Goal: Task Accomplishment & Management: Manage account settings

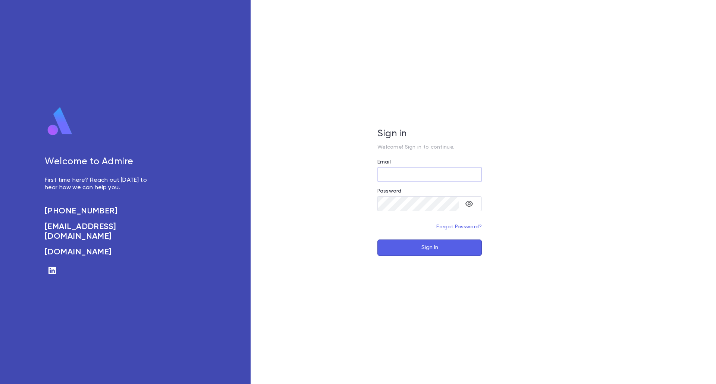
type input "**********"
click at [424, 245] on button "Sign In" at bounding box center [429, 248] width 104 height 16
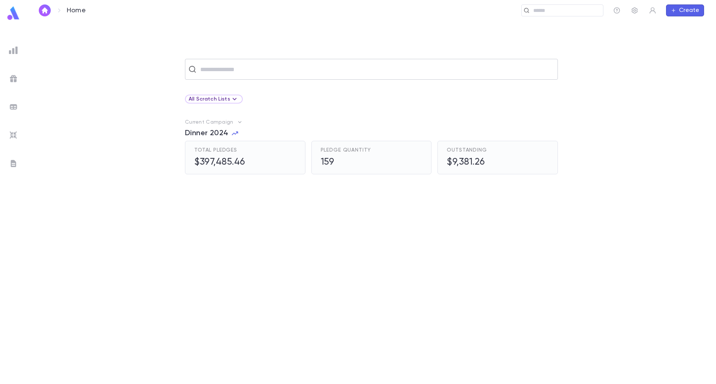
click at [199, 72] on input "text" at bounding box center [376, 69] width 356 height 14
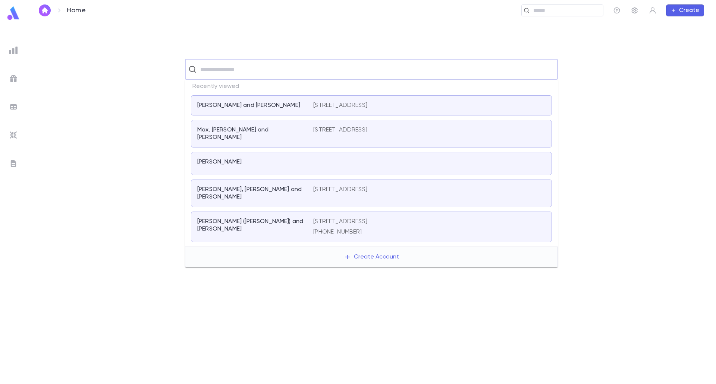
drag, startPoint x: 7, startPoint y: 162, endPoint x: 12, endPoint y: 162, distance: 4.5
click at [7, 162] on div at bounding box center [13, 163] width 13 height 13
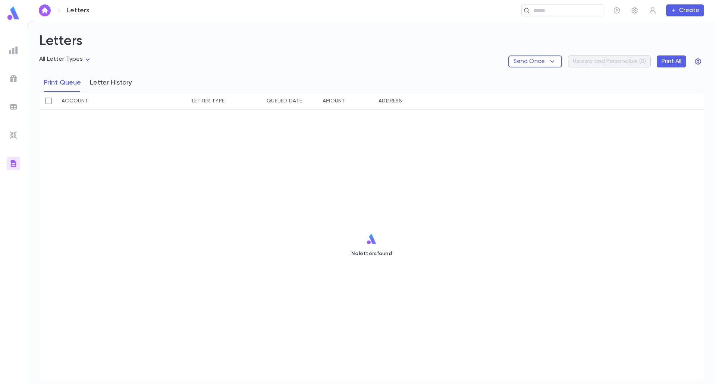
click at [100, 88] on button "Letter History" at bounding box center [111, 82] width 42 height 19
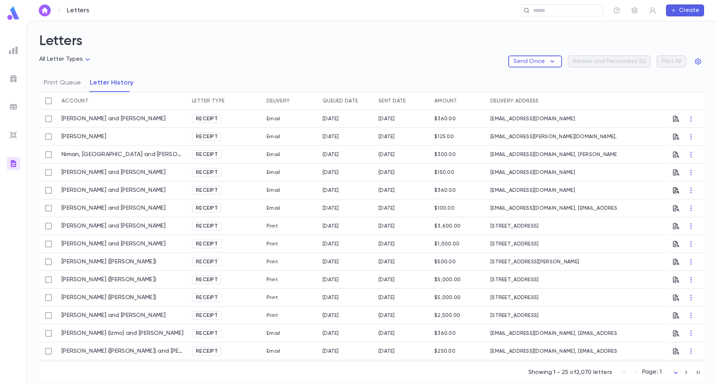
click at [673, 188] on icon "button" at bounding box center [676, 190] width 6 height 6
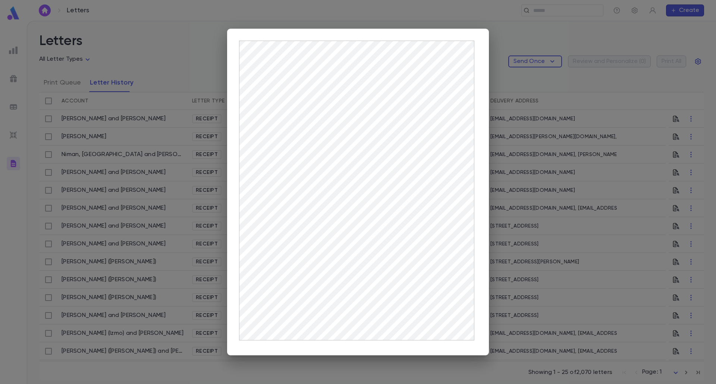
click at [120, 121] on div at bounding box center [358, 192] width 716 height 384
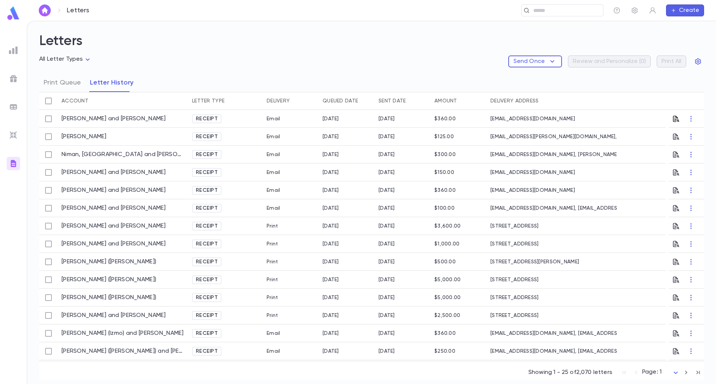
click at [672, 118] on icon "button" at bounding box center [675, 118] width 7 height 7
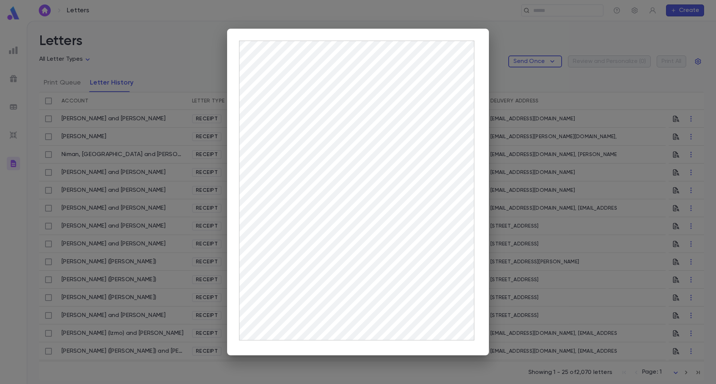
click at [150, 53] on div at bounding box center [358, 192] width 716 height 384
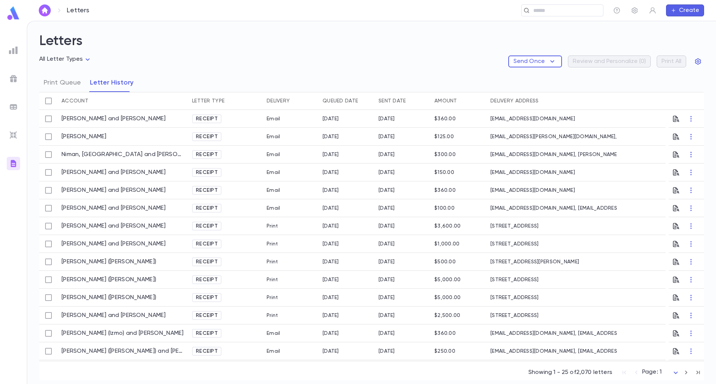
click at [11, 18] on img at bounding box center [13, 13] width 15 height 15
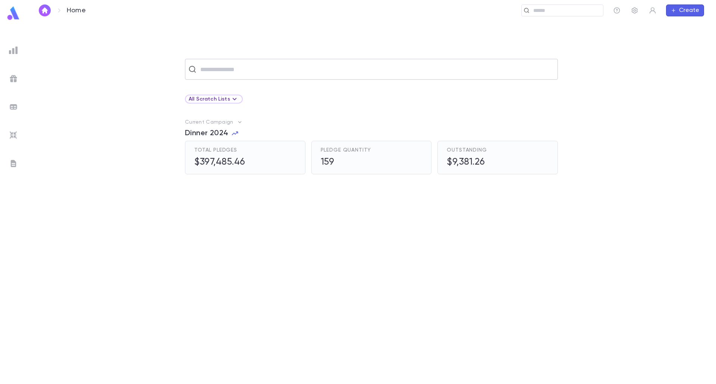
click at [303, 75] on input "text" at bounding box center [376, 69] width 356 height 14
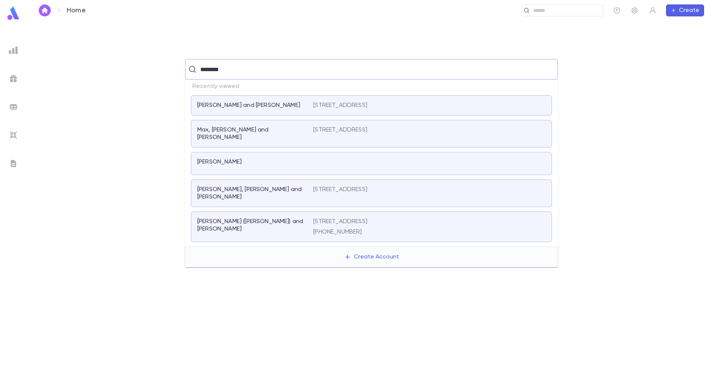
type input "*********"
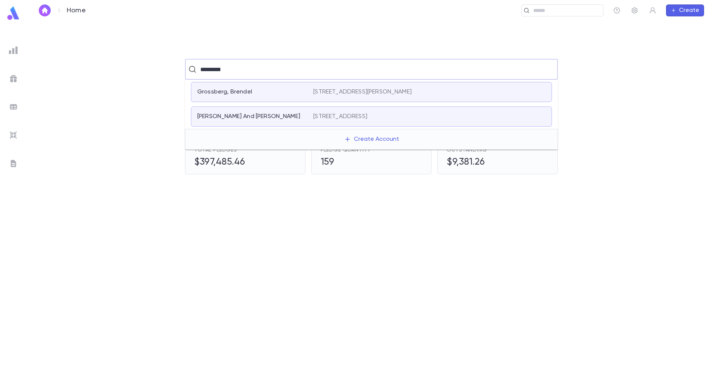
click at [309, 117] on div "[PERSON_NAME] And [PERSON_NAME]" at bounding box center [255, 116] width 116 height 7
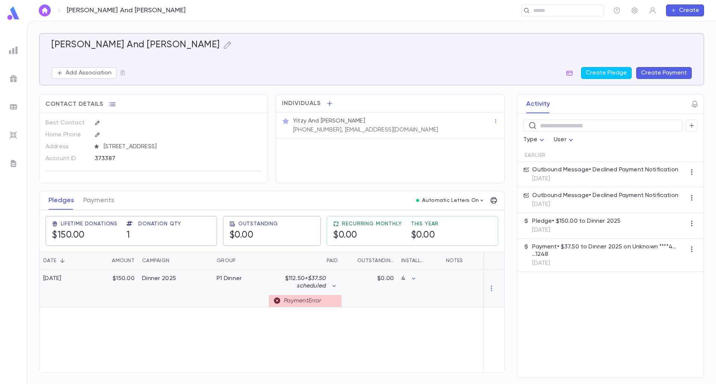
click at [311, 282] on p "$112.50 + $37.50 scheduled" at bounding box center [299, 282] width 53 height 15
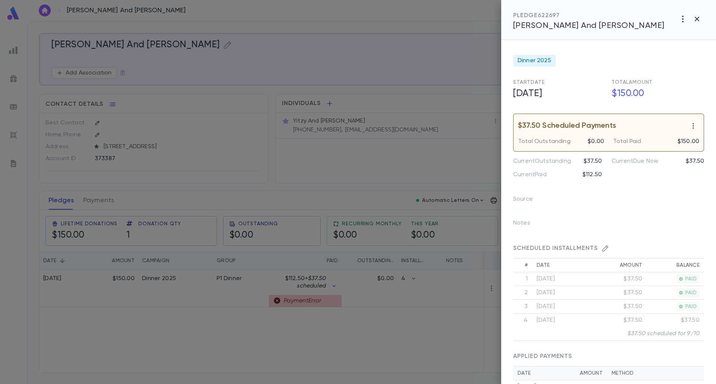
scroll to position [121, 0]
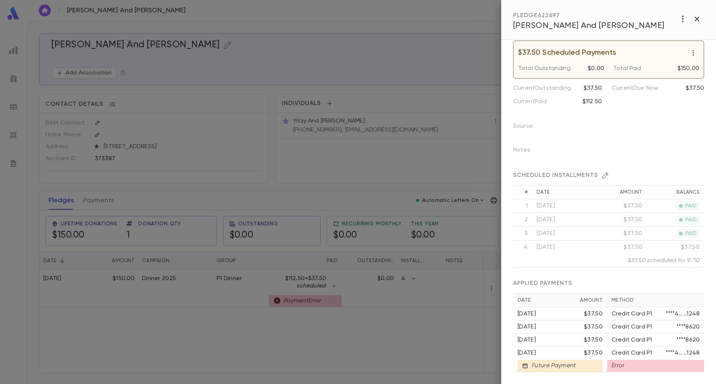
click at [408, 328] on div at bounding box center [358, 192] width 716 height 384
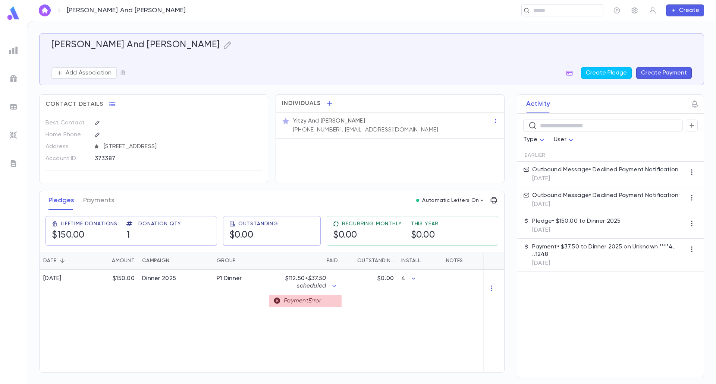
click at [306, 119] on p "Yitzy And [PERSON_NAME]" at bounding box center [329, 120] width 72 height 7
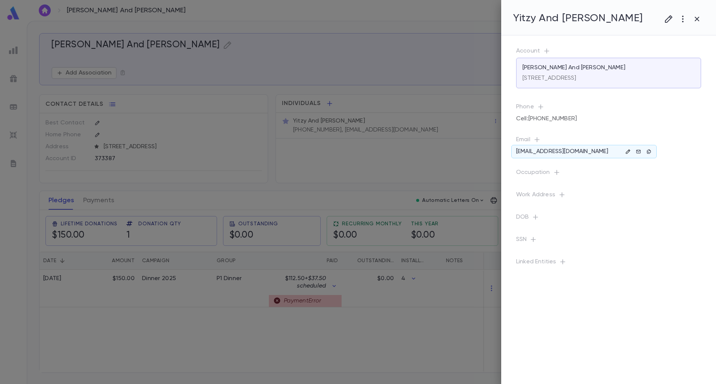
click at [626, 151] on icon "button" at bounding box center [627, 151] width 5 height 5
click at [622, 183] on input "**********" at bounding box center [644, 185] width 118 height 12
click at [625, 258] on div at bounding box center [358, 192] width 716 height 384
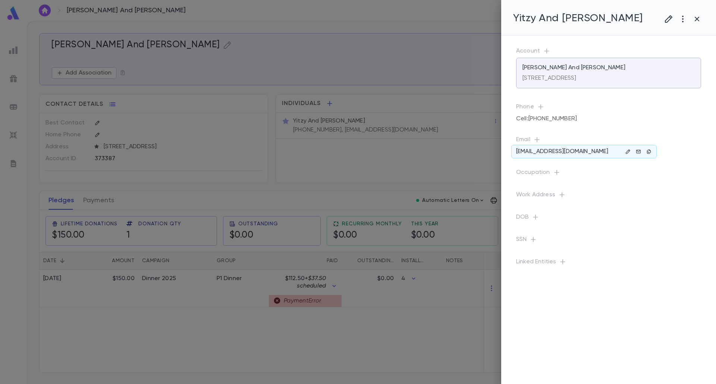
click at [563, 152] on p "jgrossberg@verizon.net" at bounding box center [562, 151] width 92 height 7
click at [648, 151] on icon "button" at bounding box center [648, 151] width 5 height 5
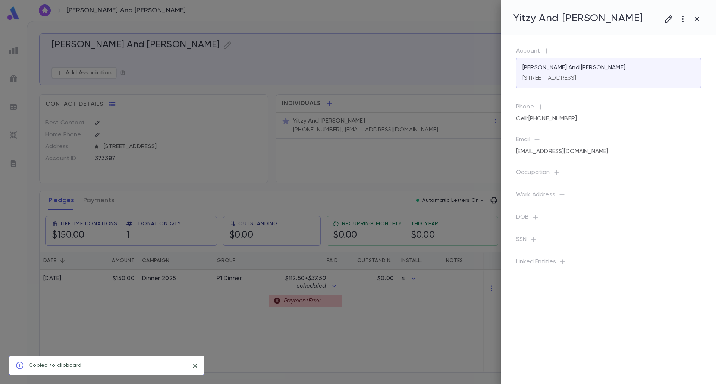
click at [470, 95] on div at bounding box center [358, 192] width 716 height 384
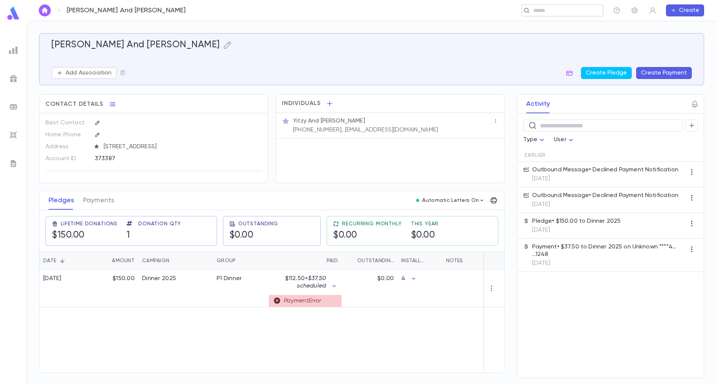
click at [567, 7] on input "text" at bounding box center [565, 10] width 69 height 7
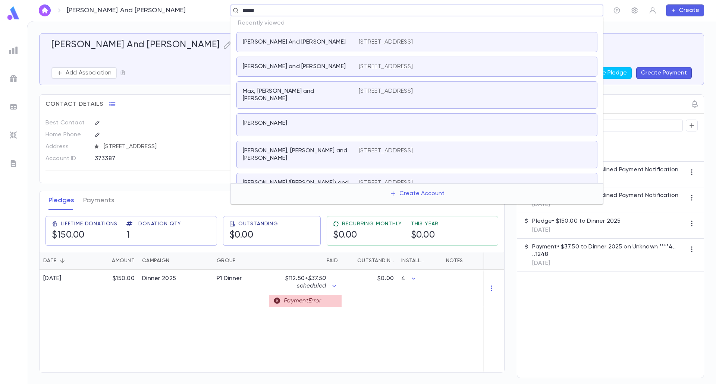
type input "*******"
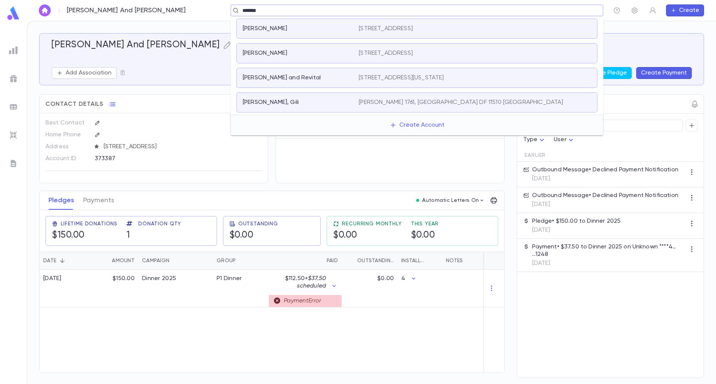
click at [413, 52] on p "[STREET_ADDRESS]" at bounding box center [386, 53] width 54 height 7
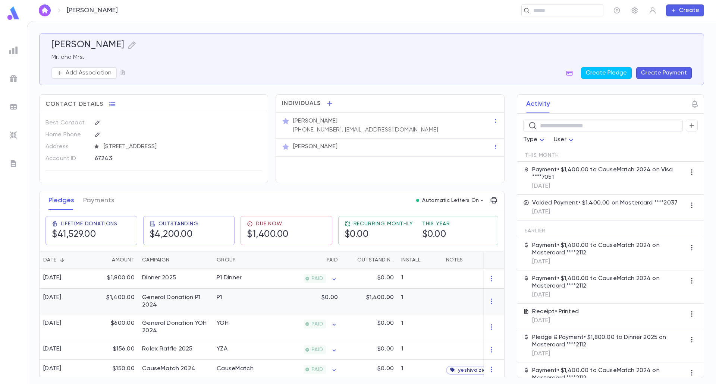
click at [197, 315] on div "General Donation P1 2024" at bounding box center [175, 302] width 75 height 26
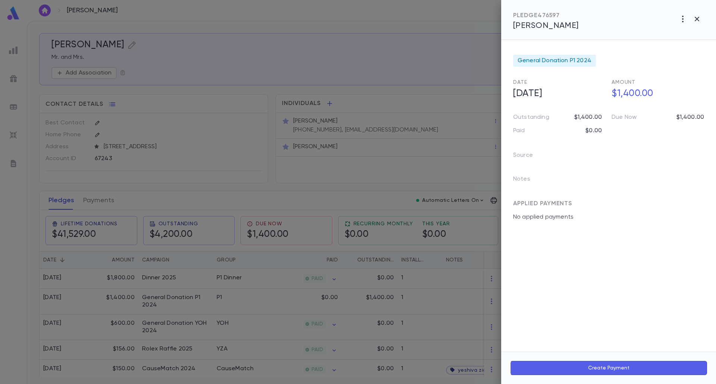
click at [201, 333] on div at bounding box center [358, 192] width 716 height 384
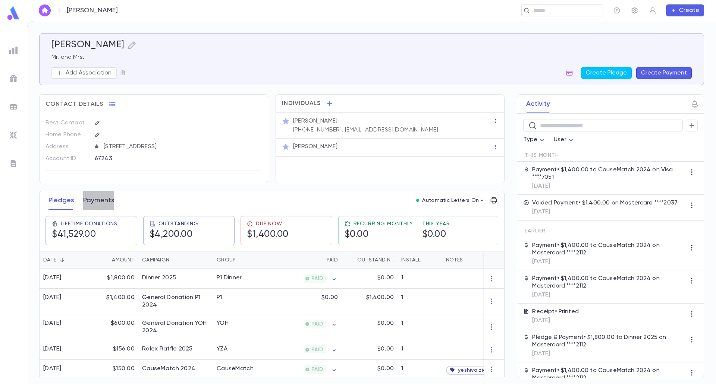
click at [95, 205] on button "Payments" at bounding box center [98, 200] width 31 height 19
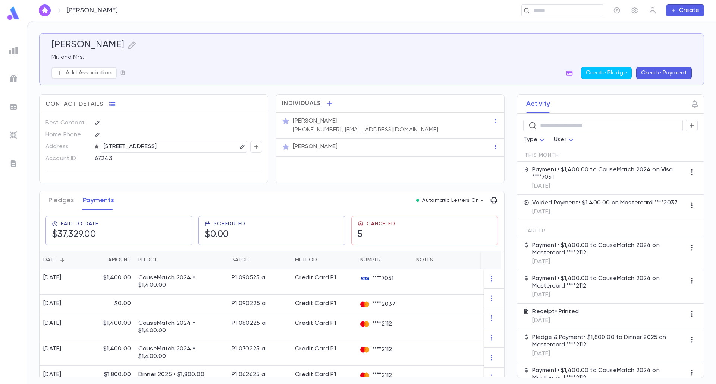
click at [646, 78] on button "Create Payment" at bounding box center [664, 73] width 56 height 12
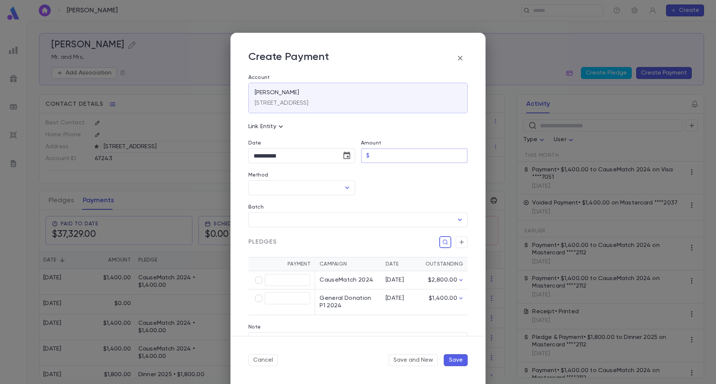
click at [414, 153] on input "Amount" at bounding box center [419, 156] width 95 height 15
type input "********"
click at [346, 154] on icon "Choose date, selected date is Sep 9, 2025" at bounding box center [346, 155] width 7 height 7
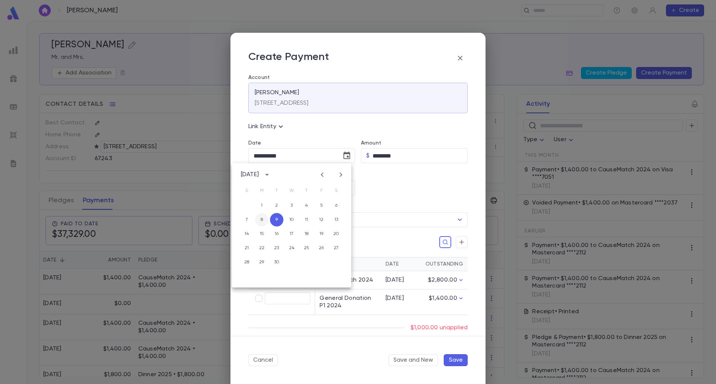
click at [265, 219] on button "8" at bounding box center [261, 219] width 13 height 13
type input "**********"
click at [287, 193] on input "Method" at bounding box center [296, 188] width 89 height 14
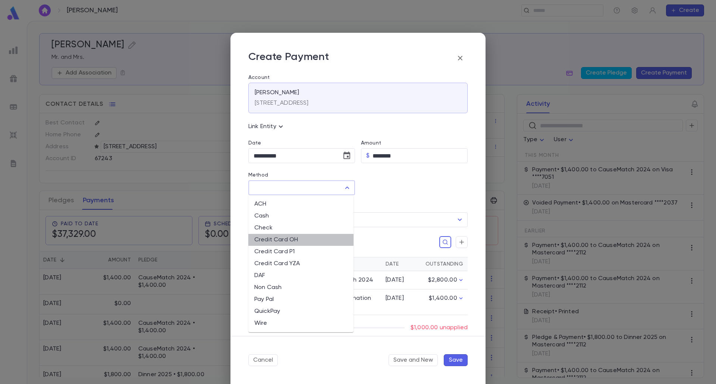
click at [291, 242] on li "Credit Card OH" at bounding box center [300, 240] width 105 height 12
type input "**********"
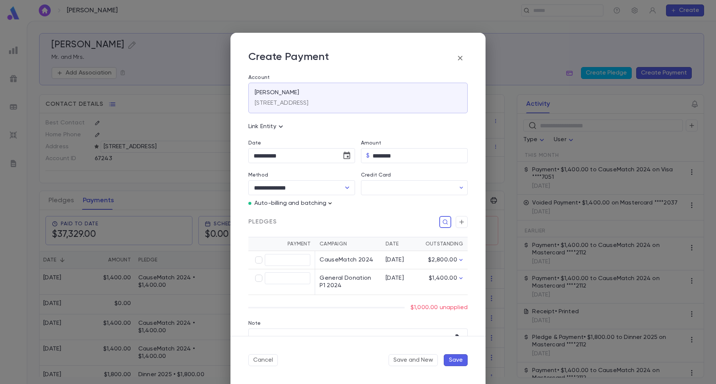
click at [330, 205] on icon "button" at bounding box center [329, 203] width 7 height 7
click at [338, 217] on p "Enter Manual Billing Instead" at bounding box center [372, 216] width 77 height 7
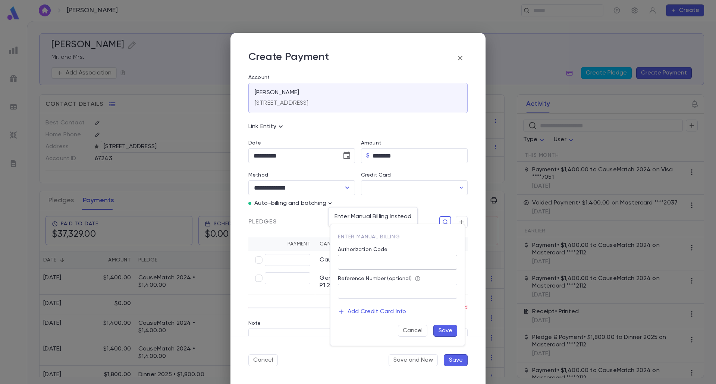
click at [355, 259] on input "Authorization Code" at bounding box center [397, 262] width 119 height 15
type input "**"
click at [444, 328] on button "Save" at bounding box center [445, 331] width 24 height 12
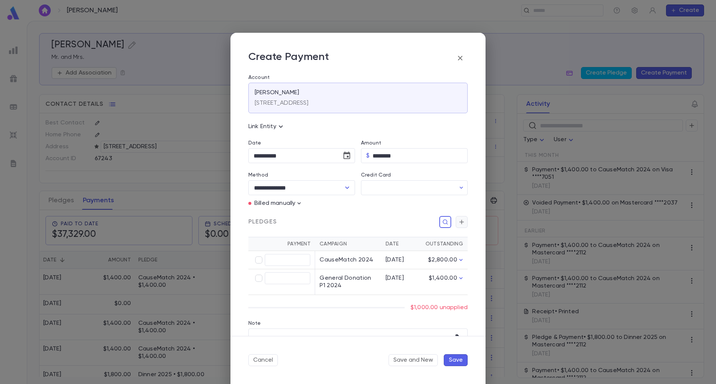
click at [456, 225] on button "button" at bounding box center [462, 222] width 12 height 12
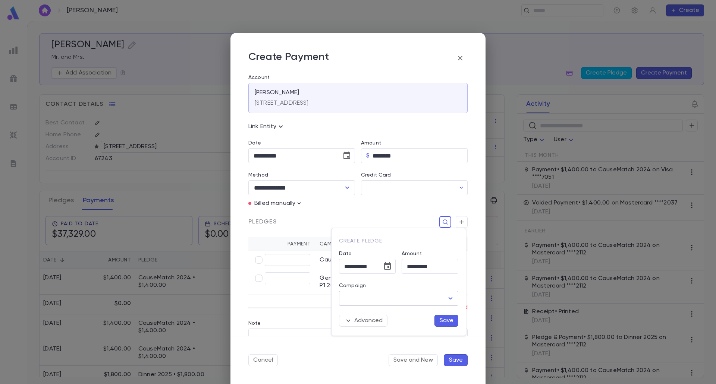
click at [405, 296] on input "Campaign" at bounding box center [392, 299] width 101 height 14
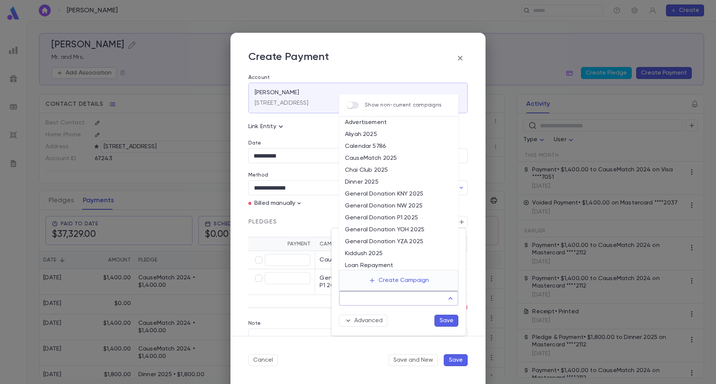
click at [403, 227] on li "General Donation YOH 2025" at bounding box center [398, 230] width 119 height 12
type input "**********"
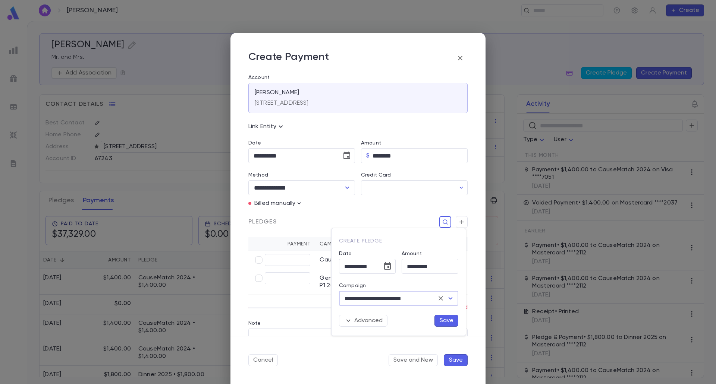
click at [449, 320] on button "Save" at bounding box center [446, 321] width 24 height 12
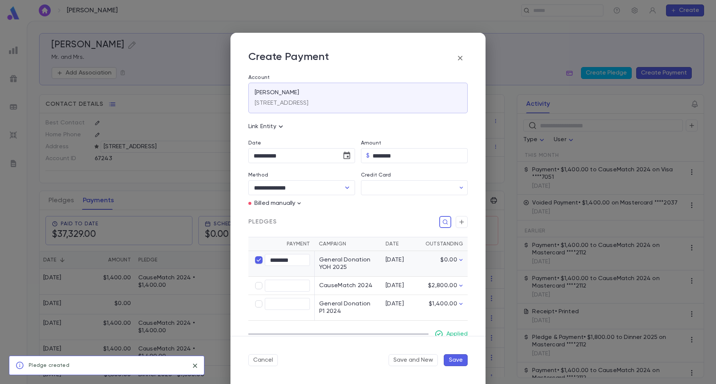
click at [463, 364] on button "Save" at bounding box center [456, 361] width 24 height 12
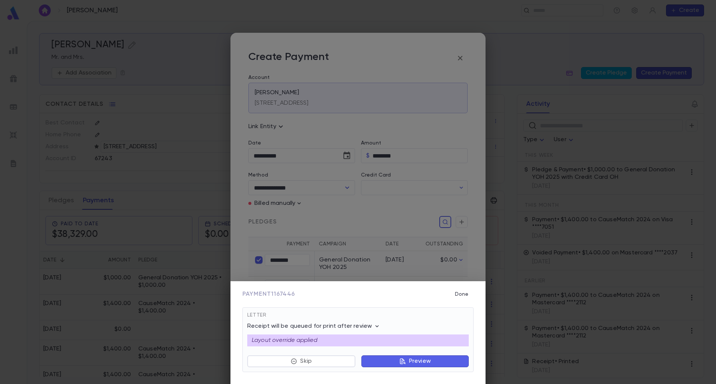
click at [461, 363] on button "Preview" at bounding box center [414, 362] width 107 height 12
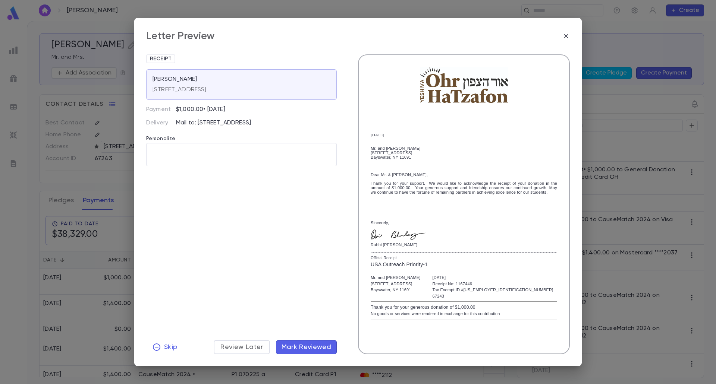
click at [298, 349] on span "Mark Reviewed" at bounding box center [306, 347] width 50 height 8
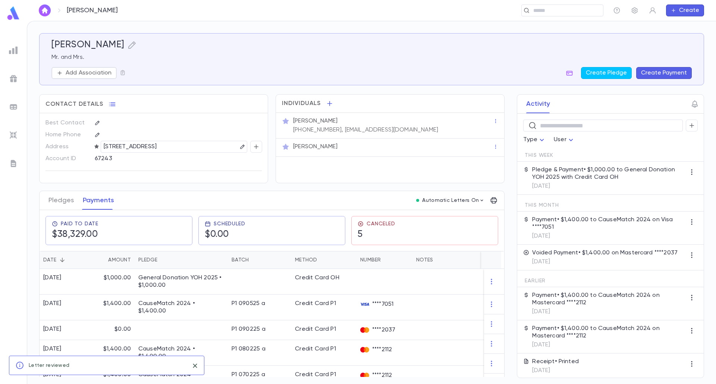
click at [44, 9] on img "button" at bounding box center [44, 10] width 9 height 6
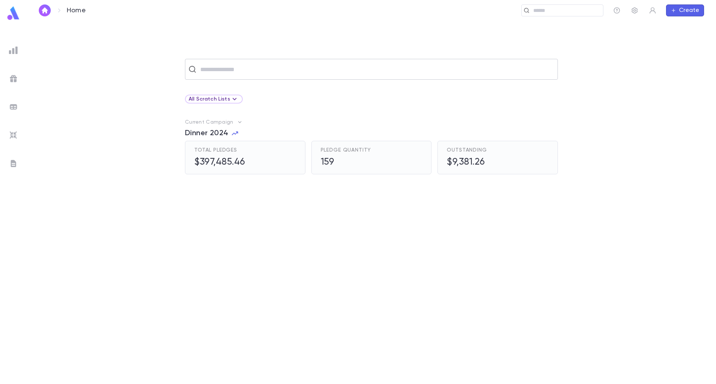
click at [301, 62] on div "​" at bounding box center [371, 69] width 373 height 21
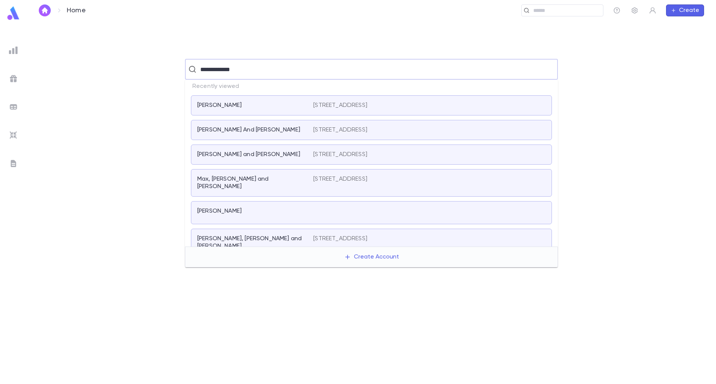
type input "**********"
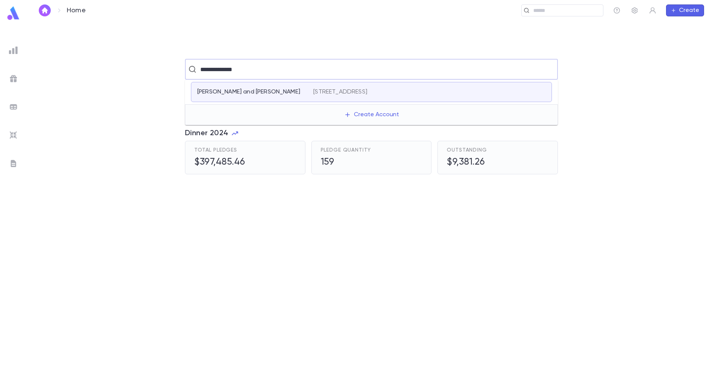
click at [282, 97] on div "Kraus, Nechemia and Helen 1631 East 12th St., Brooklyn NY 11229" at bounding box center [371, 92] width 361 height 20
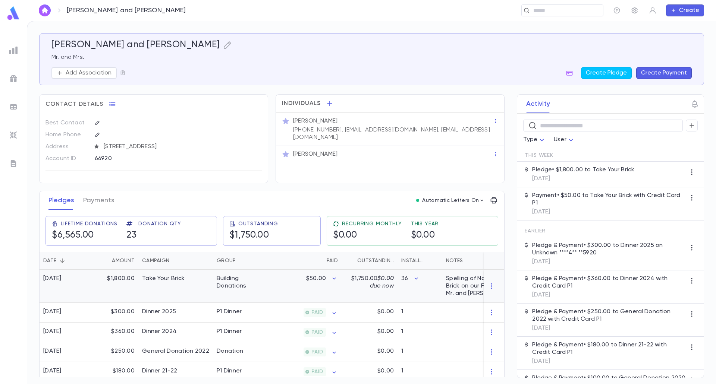
click at [311, 293] on div "$50.00" at bounding box center [305, 286] width 73 height 33
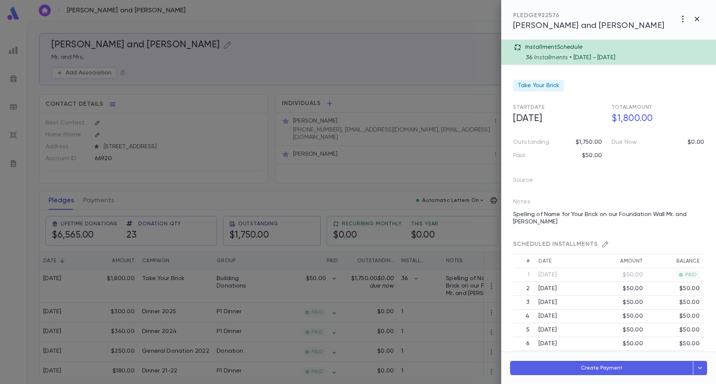
click at [449, 30] on div at bounding box center [358, 192] width 716 height 384
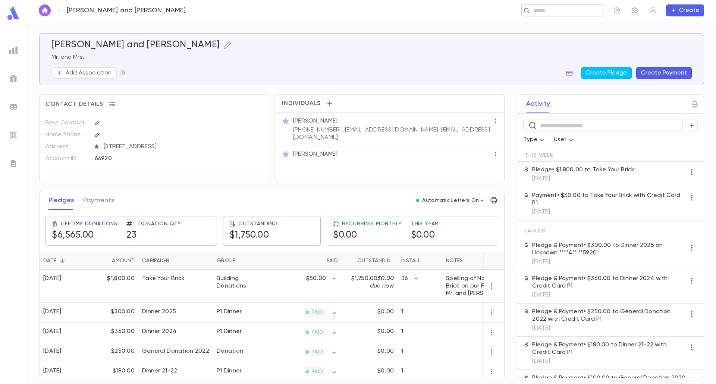
click at [534, 9] on input "text" at bounding box center [560, 10] width 58 height 7
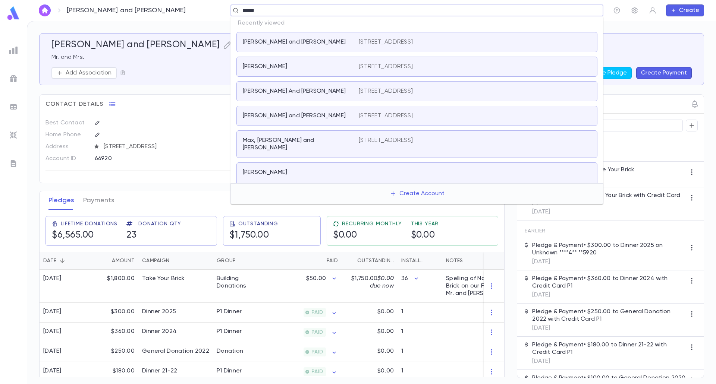
type input "*******"
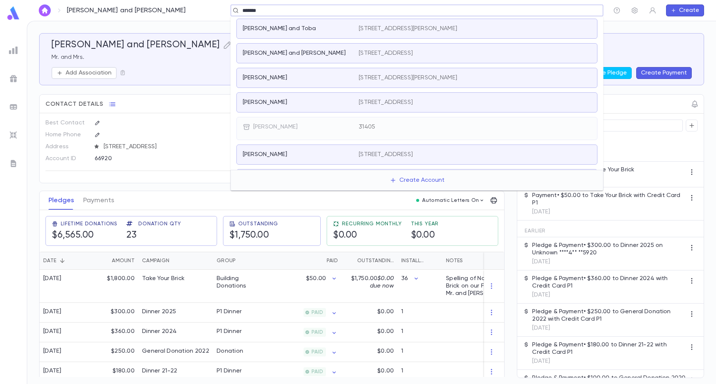
click at [298, 24] on div "Goldman, Avrohom and Toba 16272 Forest Meadows Dr, Chesterfield MO 63005 United…" at bounding box center [416, 29] width 361 height 20
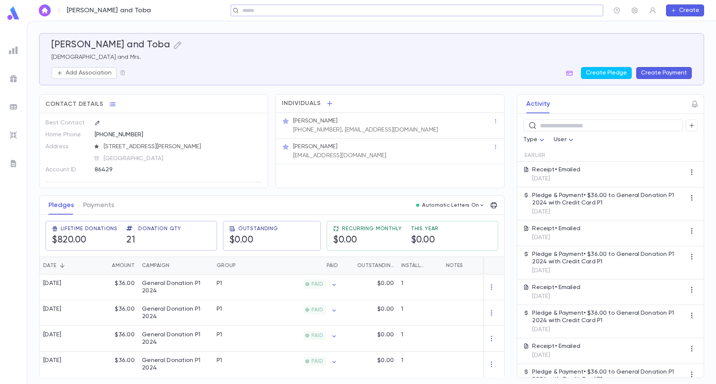
click at [644, 72] on button "Create Payment" at bounding box center [664, 73] width 56 height 12
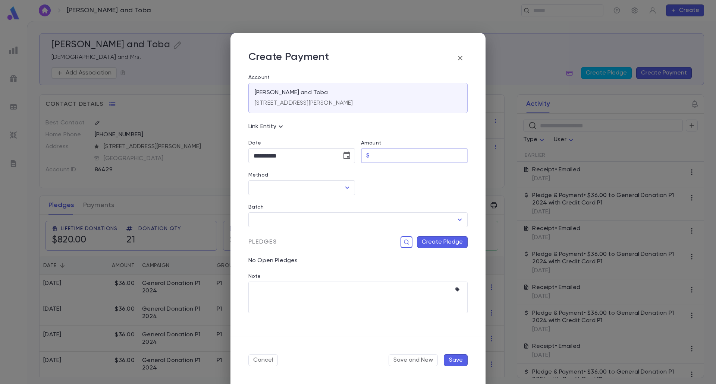
click at [419, 151] on input "Amount" at bounding box center [419, 156] width 95 height 15
click at [345, 182] on div "​" at bounding box center [301, 187] width 107 height 15
type input "*****"
click at [344, 188] on icon "Open" at bounding box center [347, 187] width 9 height 9
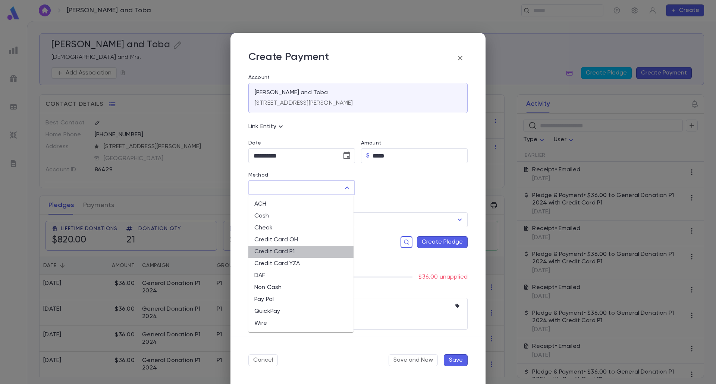
click at [292, 254] on li "Credit Card P1" at bounding box center [300, 252] width 105 height 12
type input "**********"
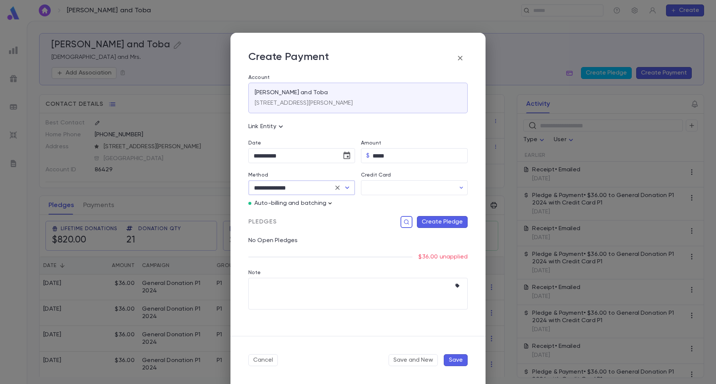
click at [332, 202] on icon "button" at bounding box center [329, 203] width 7 height 7
click at [387, 210] on ul "Enter Manual Billing Instead" at bounding box center [372, 217] width 89 height 19
click at [384, 218] on p "Enter Manual Billing Instead" at bounding box center [372, 216] width 77 height 7
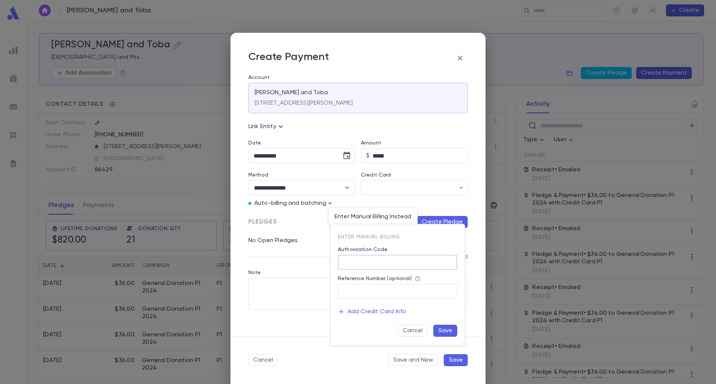
click at [368, 258] on input "Authorization Code" at bounding box center [397, 262] width 119 height 15
type input "**"
click at [447, 333] on button "Save" at bounding box center [445, 331] width 24 height 12
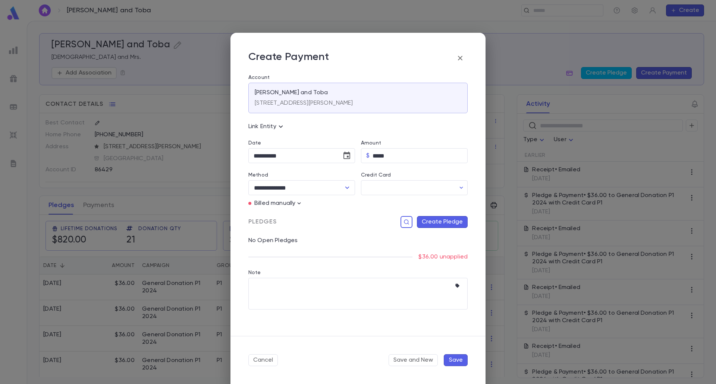
click at [447, 220] on button "Create Pledge" at bounding box center [442, 222] width 51 height 12
click at [425, 296] on input "Campaign" at bounding box center [395, 299] width 101 height 14
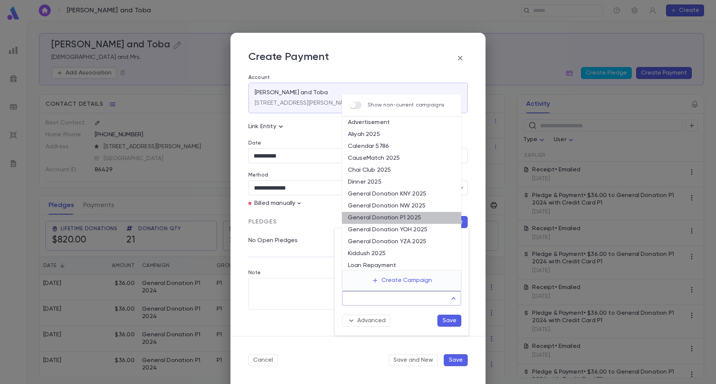
click at [413, 219] on li "General Donation P1 2025" at bounding box center [401, 218] width 119 height 12
type input "**********"
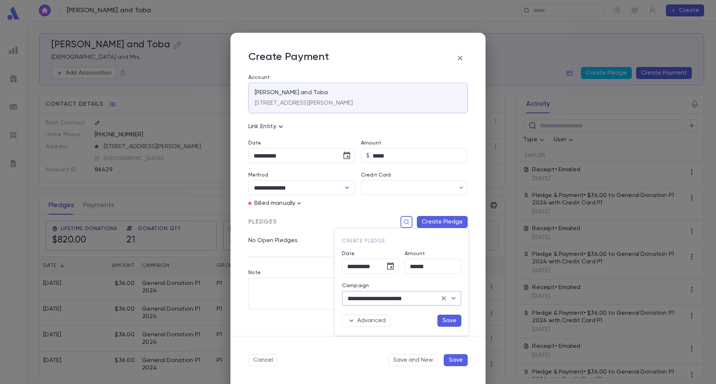
click at [459, 362] on div at bounding box center [358, 192] width 716 height 384
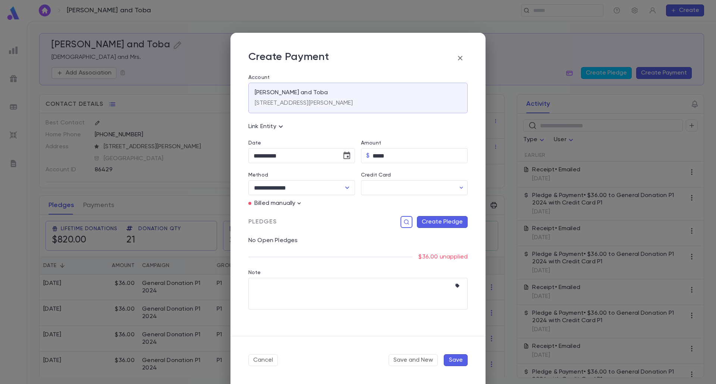
click at [436, 229] on div "No Open Pledges" at bounding box center [354, 236] width 225 height 16
click at [433, 221] on button "Create Pledge" at bounding box center [442, 222] width 51 height 12
click at [402, 299] on input "Campaign" at bounding box center [395, 299] width 101 height 14
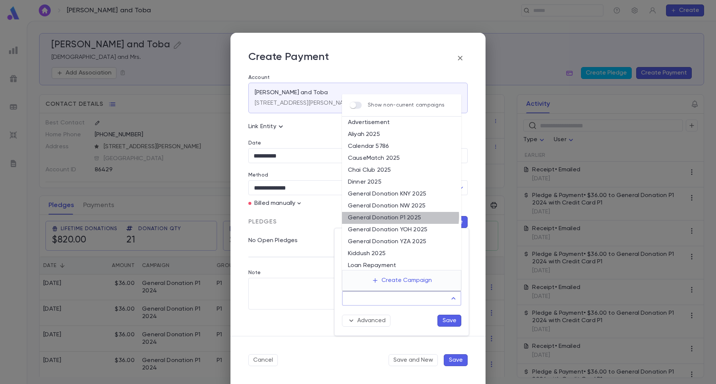
click at [399, 217] on li "General Donation P1 2025" at bounding box center [401, 218] width 119 height 12
type input "**********"
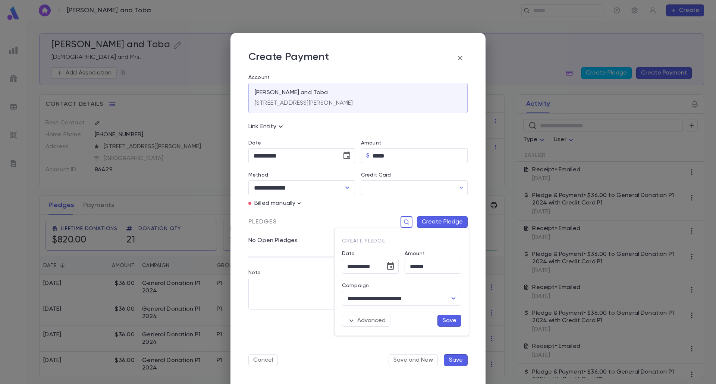
click at [453, 324] on button "Save" at bounding box center [449, 321] width 24 height 12
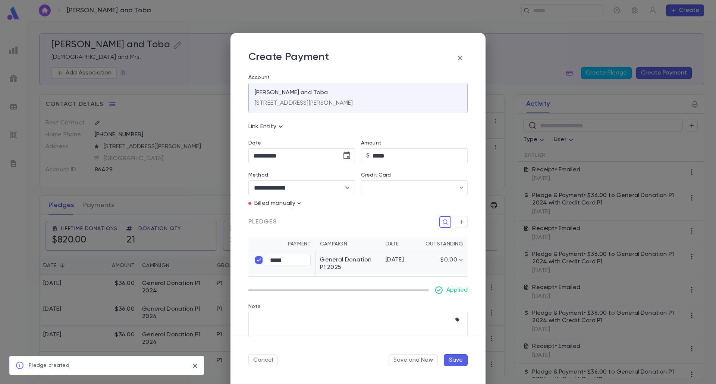
click at [453, 358] on button "Save" at bounding box center [456, 361] width 24 height 12
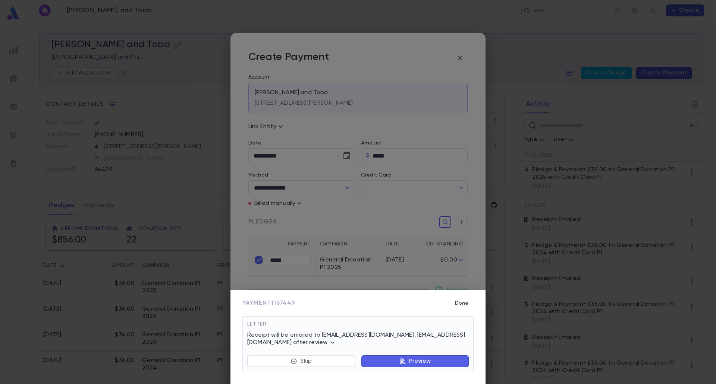
click at [393, 364] on button "Preview" at bounding box center [414, 362] width 107 height 12
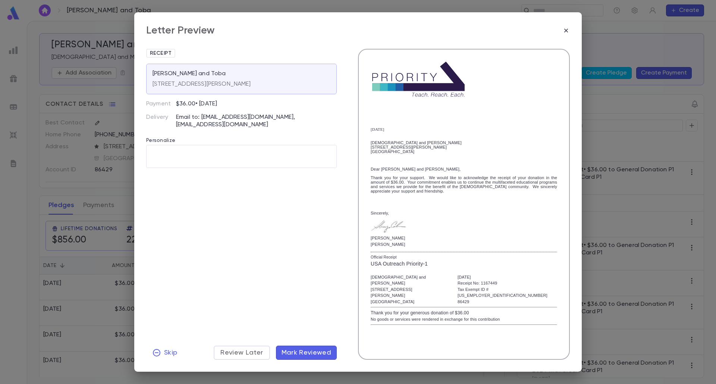
click at [329, 349] on span "Mark Reviewed" at bounding box center [306, 353] width 50 height 8
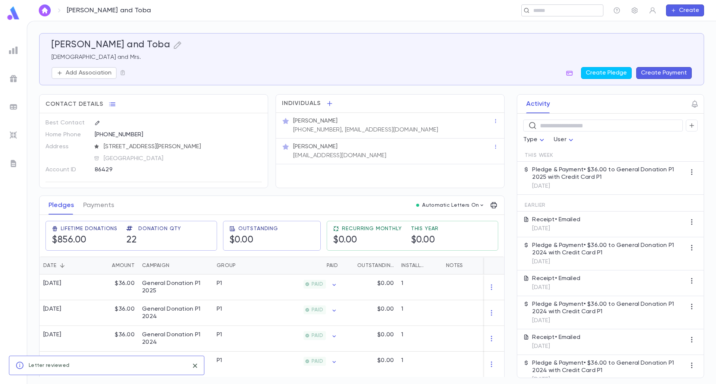
click at [589, 8] on div "​" at bounding box center [562, 10] width 82 height 12
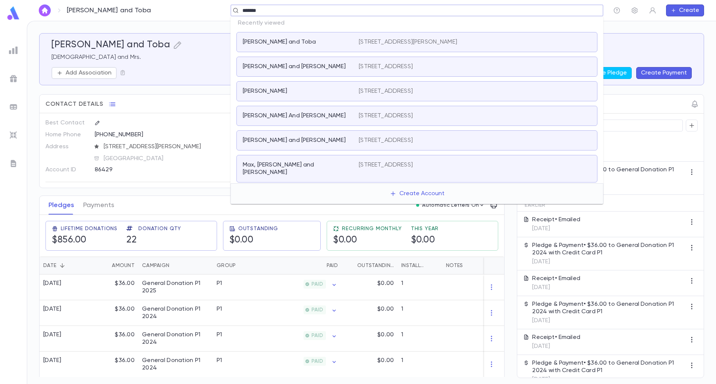
type input "********"
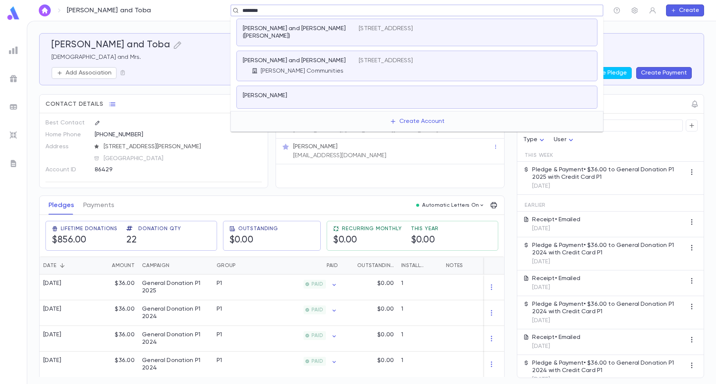
click at [296, 69] on p "[PERSON_NAME] Communities" at bounding box center [302, 70] width 83 height 7
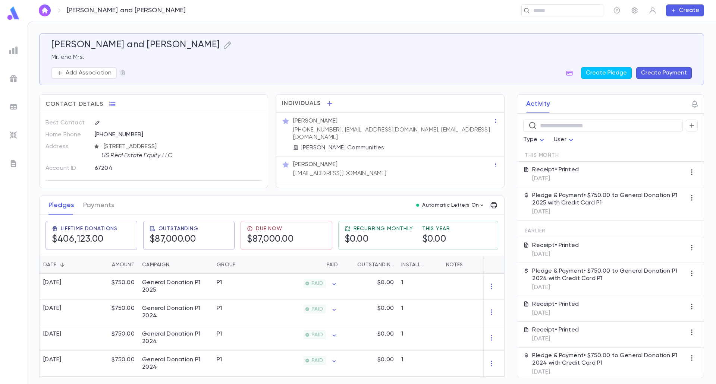
click at [650, 73] on button "Create Payment" at bounding box center [664, 73] width 56 height 12
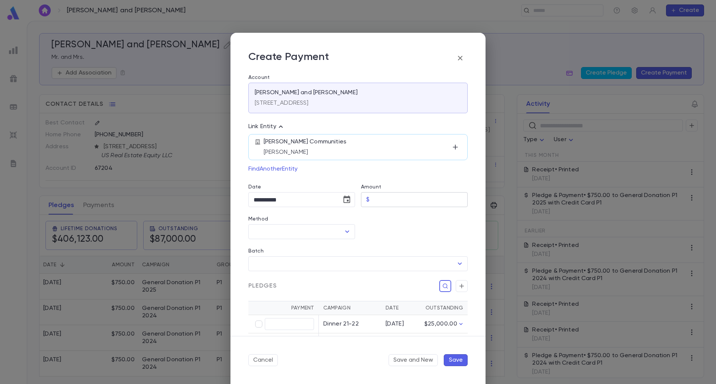
click at [377, 205] on input "Amount" at bounding box center [419, 200] width 95 height 15
click at [345, 228] on icon "Open" at bounding box center [347, 231] width 9 height 9
type input "******"
click at [295, 294] on li "Credit Card P1" at bounding box center [300, 296] width 105 height 12
type input "**********"
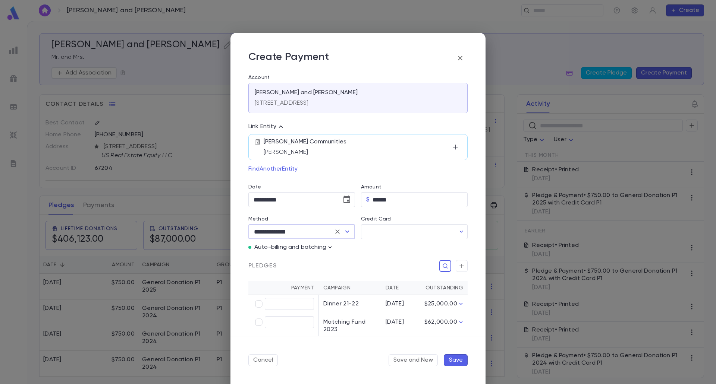
click at [329, 248] on icon "button" at bounding box center [329, 247] width 3 height 2
click at [342, 258] on p "Enter Manual Billing Instead" at bounding box center [372, 260] width 77 height 7
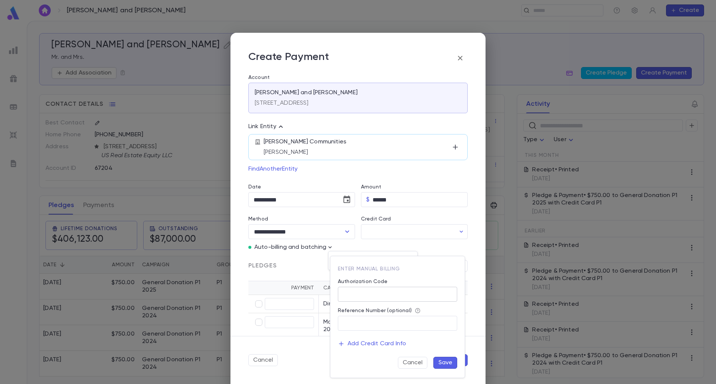
click at [364, 296] on input "Authorization Code" at bounding box center [397, 294] width 119 height 15
type input "**"
click at [448, 362] on button "Save" at bounding box center [445, 363] width 24 height 12
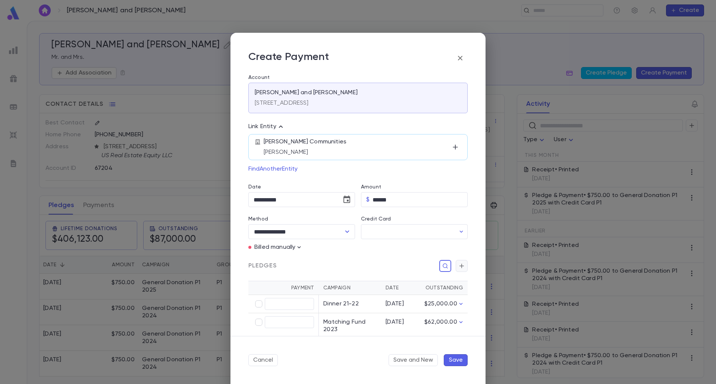
click at [462, 269] on icon "button" at bounding box center [461, 265] width 7 height 7
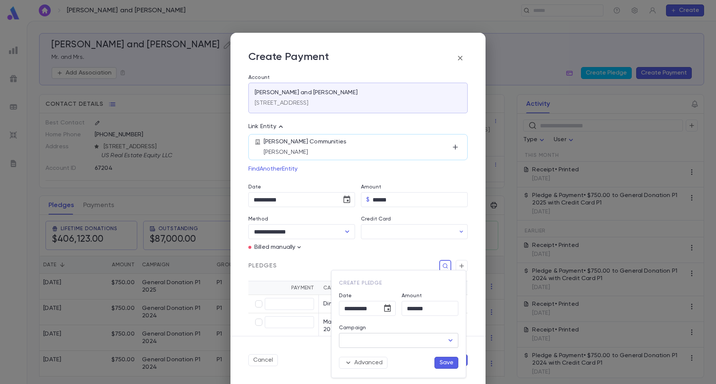
click at [443, 335] on input "Campaign" at bounding box center [392, 341] width 101 height 14
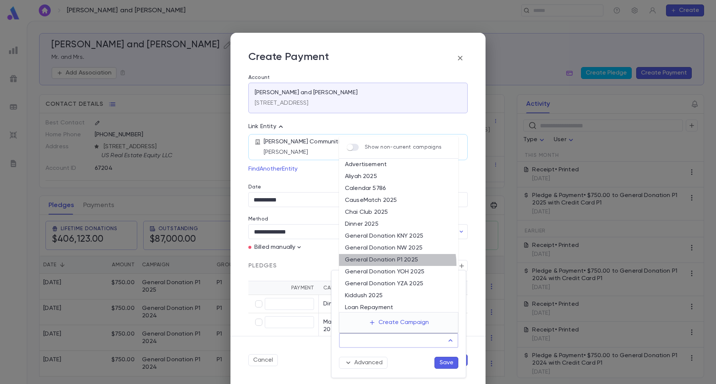
click at [397, 264] on li "General Donation P1 2025" at bounding box center [398, 260] width 119 height 12
type input "**********"
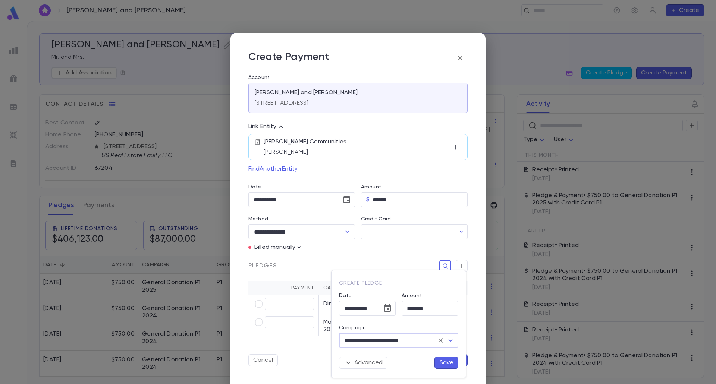
click at [443, 361] on button "Save" at bounding box center [446, 363] width 24 height 12
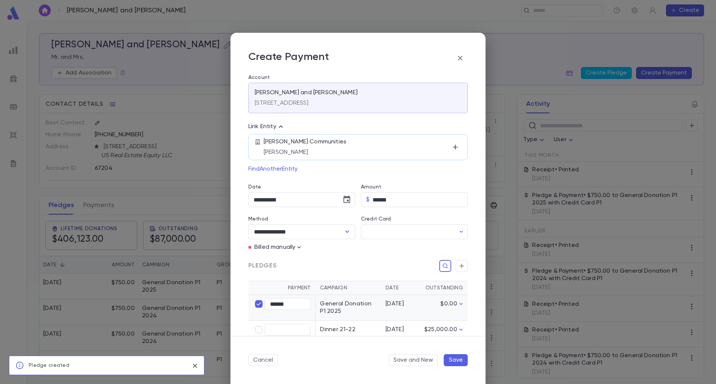
click at [446, 357] on button "Save" at bounding box center [456, 361] width 24 height 12
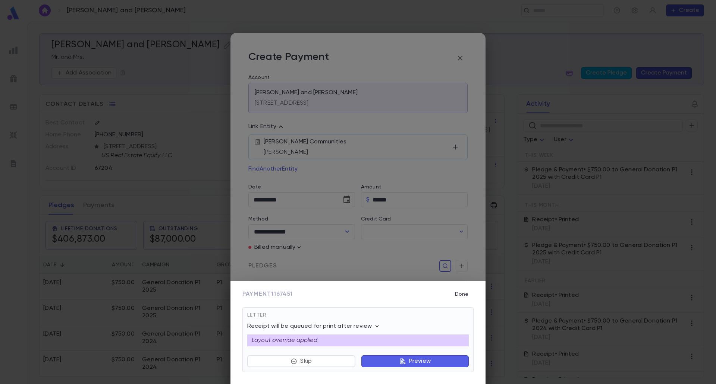
click at [441, 360] on button "Preview" at bounding box center [414, 362] width 107 height 12
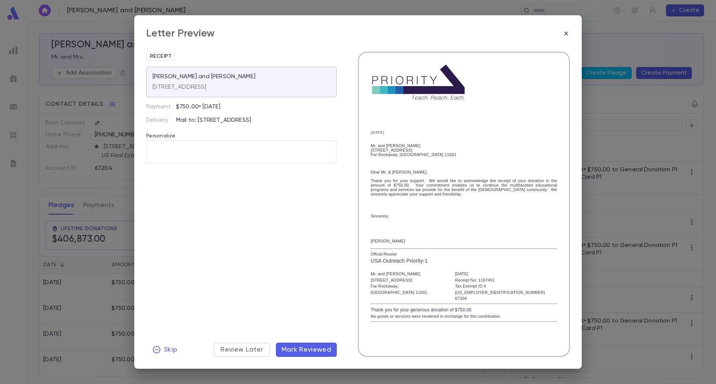
click at [331, 345] on button "Mark Reviewed" at bounding box center [306, 350] width 61 height 14
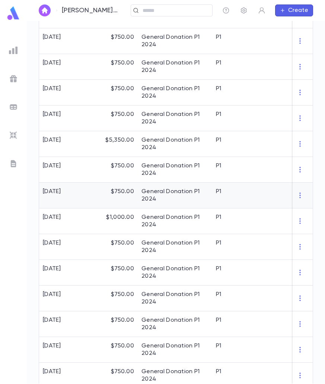
scroll to position [447, 0]
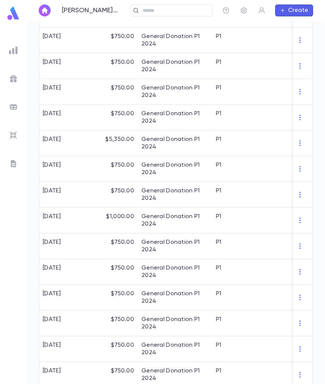
click at [290, 12] on button "Create" at bounding box center [295, 10] width 38 height 12
click at [289, 47] on li "Payment" at bounding box center [297, 49] width 38 height 12
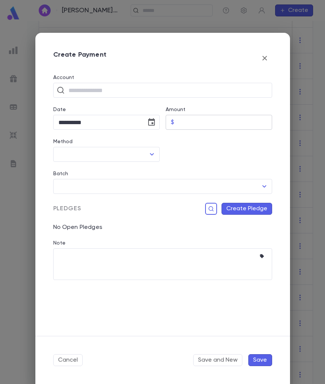
click at [190, 123] on input "Amount" at bounding box center [224, 122] width 95 height 15
type input "******"
click at [149, 120] on icon "Choose date, selected date is Sep 9, 2025" at bounding box center [151, 121] width 7 height 7
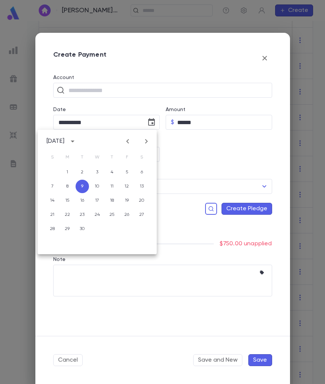
click at [128, 139] on icon "Previous month" at bounding box center [127, 141] width 9 height 9
click at [72, 227] on button "30" at bounding box center [67, 228] width 13 height 13
type input "**********"
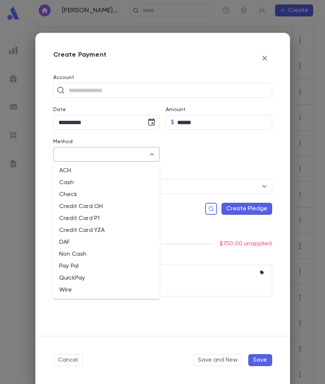
click at [133, 151] on input "Method" at bounding box center [101, 154] width 89 height 14
click at [94, 217] on li "Credit Card P1" at bounding box center [106, 219] width 107 height 12
type input "**********"
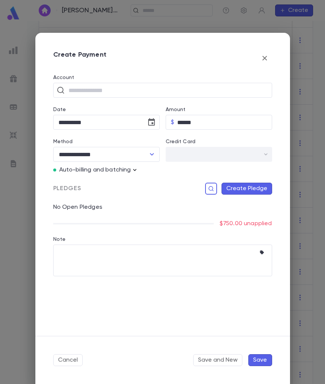
click at [134, 170] on icon "button" at bounding box center [134, 170] width 3 height 2
click at [150, 182] on p "Enter Manual Billing Instead" at bounding box center [177, 183] width 77 height 7
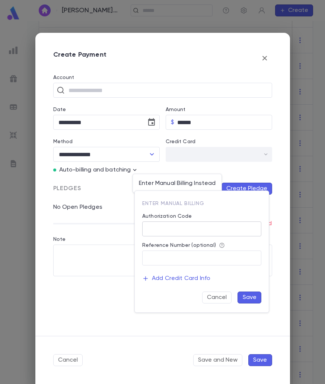
click at [172, 232] on input "Authorization Code" at bounding box center [201, 229] width 119 height 15
type input "**"
click at [258, 299] on button "Save" at bounding box center [250, 298] width 24 height 12
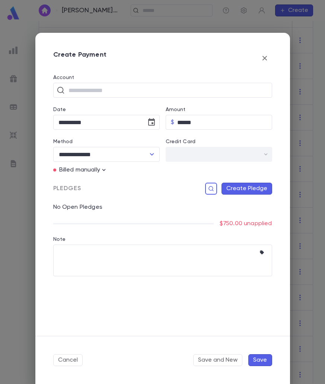
click at [248, 188] on button "Create Pledge" at bounding box center [247, 189] width 51 height 12
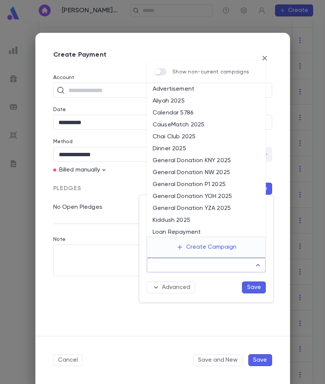
click at [226, 270] on input "Campaign" at bounding box center [200, 265] width 101 height 14
click at [221, 189] on li "General Donation P1 2025" at bounding box center [206, 185] width 119 height 12
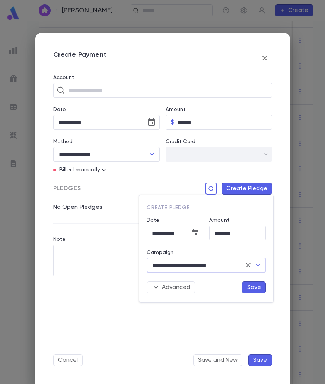
click at [248, 284] on button "Save" at bounding box center [254, 287] width 24 height 12
click at [258, 285] on button "Save" at bounding box center [254, 287] width 24 height 12
click at [259, 261] on icon "Open" at bounding box center [258, 265] width 9 height 9
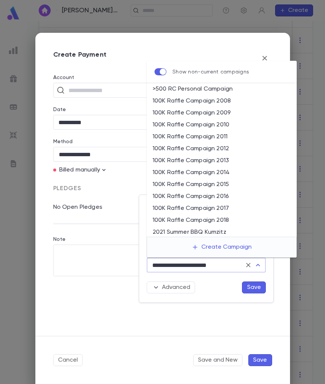
scroll to position [2267, 0]
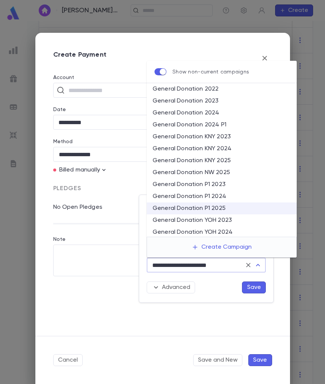
click at [213, 198] on li "General Donation P1 2024" at bounding box center [222, 197] width 150 height 12
type input "**********"
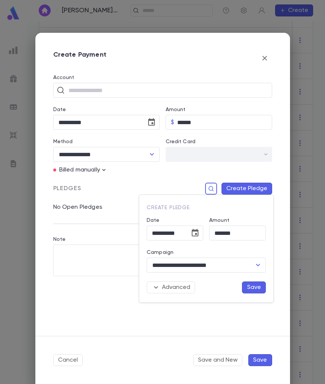
click at [260, 287] on button "Save" at bounding box center [254, 287] width 24 height 12
click at [249, 290] on button "Save" at bounding box center [254, 287] width 24 height 12
click at [239, 237] on input "*******" at bounding box center [238, 233] width 57 height 15
click at [256, 288] on button "Save" at bounding box center [254, 287] width 24 height 12
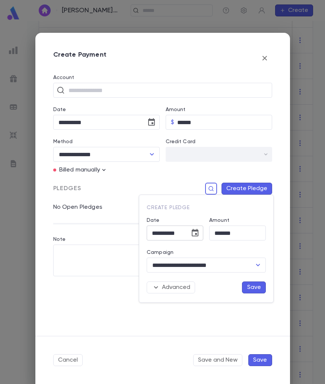
click at [166, 231] on input "**********" at bounding box center [166, 233] width 38 height 15
click at [194, 231] on icon "Choose date, selected date is Jun 30, 2025" at bounding box center [195, 232] width 7 height 7
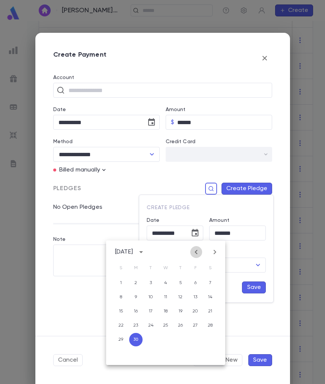
click at [194, 249] on icon "Previous month" at bounding box center [196, 252] width 9 height 9
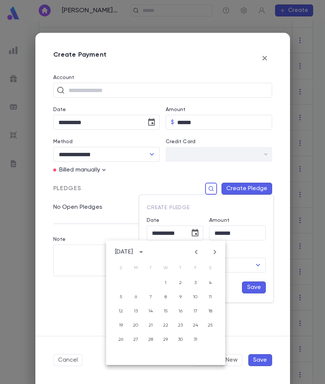
click at [212, 251] on icon "Next month" at bounding box center [215, 252] width 9 height 9
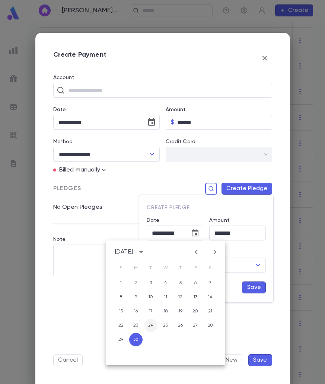
click at [152, 326] on button "24" at bounding box center [150, 325] width 13 height 13
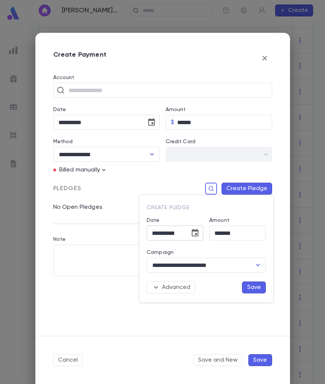
click at [198, 234] on icon "Choose date, selected date is Jun 24, 2025" at bounding box center [195, 233] width 9 height 9
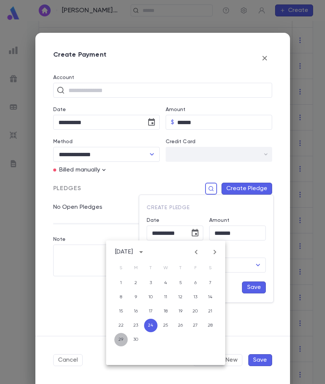
click at [122, 337] on button "29" at bounding box center [120, 339] width 13 height 13
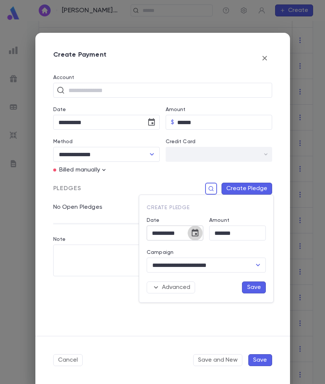
click at [198, 236] on icon "Choose date, selected date is Jun 29, 2025" at bounding box center [195, 232] width 7 height 7
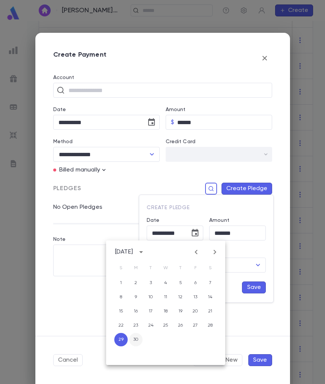
click at [132, 337] on button "30" at bounding box center [135, 339] width 13 height 13
type input "**********"
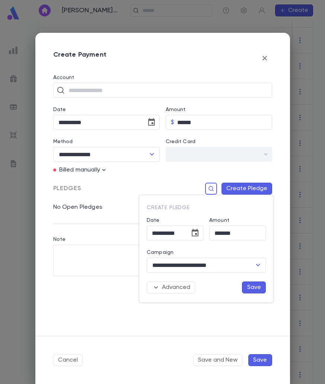
click at [257, 283] on button "Save" at bounding box center [254, 287] width 24 height 12
drag, startPoint x: 251, startPoint y: 287, endPoint x: 248, endPoint y: 293, distance: 7.1
click at [248, 293] on div "**********" at bounding box center [206, 248] width 134 height 107
click at [242, 320] on div at bounding box center [162, 192] width 325 height 384
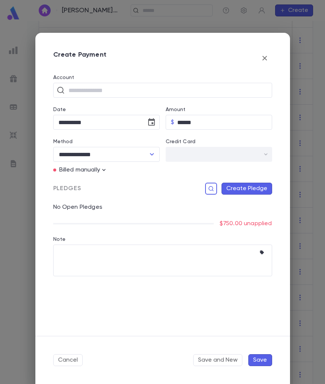
click at [256, 189] on button "Create Pledge" at bounding box center [247, 189] width 51 height 12
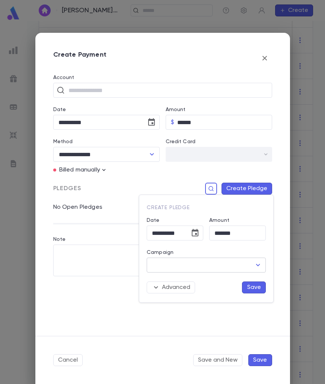
click at [227, 268] on input "Campaign" at bounding box center [200, 265] width 101 height 14
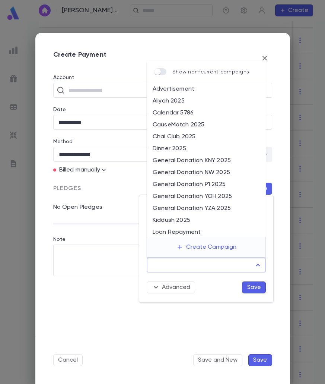
click at [192, 314] on div at bounding box center [162, 192] width 325 height 384
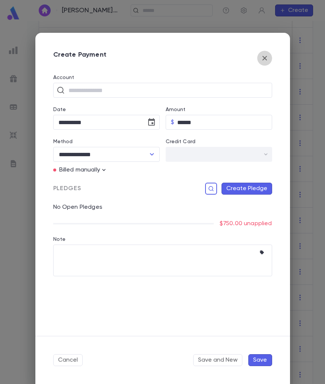
click at [265, 61] on icon "button" at bounding box center [265, 58] width 9 height 9
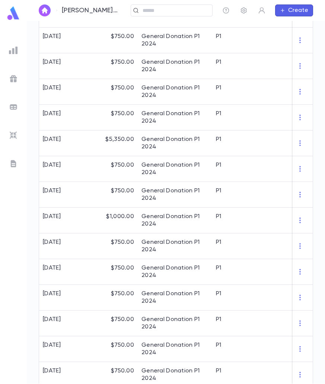
click at [285, 14] on button "Create" at bounding box center [295, 10] width 38 height 12
click at [299, 44] on li "Payment" at bounding box center [297, 49] width 38 height 12
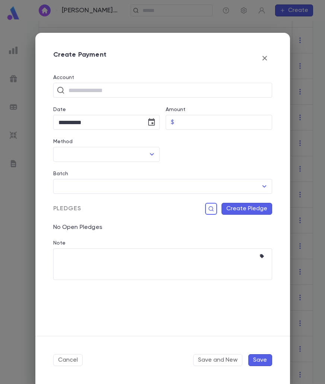
click at [216, 112] on div "Amount" at bounding box center [219, 111] width 107 height 8
click at [216, 123] on input "Amount" at bounding box center [224, 122] width 95 height 15
type input "******"
click at [145, 124] on button "Choose date, selected date is Sep 9, 2025" at bounding box center [151, 122] width 15 height 15
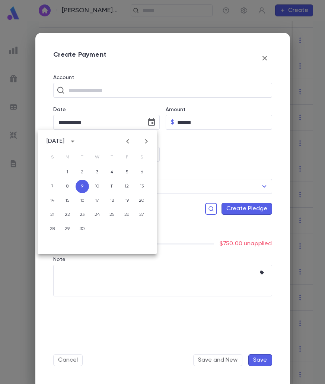
click at [130, 145] on icon "Previous month" at bounding box center [127, 141] width 9 height 9
click at [68, 232] on button "30" at bounding box center [67, 228] width 13 height 13
type input "**********"
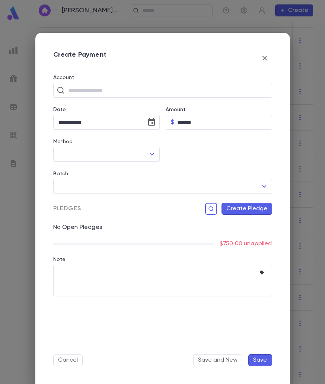
drag, startPoint x: 145, startPoint y: 153, endPoint x: 144, endPoint y: 164, distance: 11.2
click at [145, 153] on div "​" at bounding box center [106, 154] width 107 height 15
click at [154, 153] on icon "Open" at bounding box center [152, 154] width 9 height 9
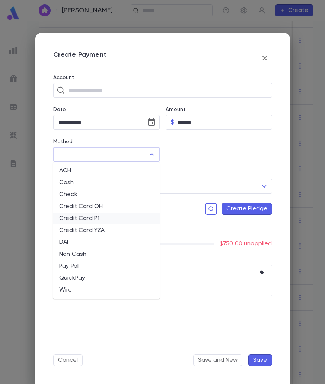
click at [95, 219] on li "Credit Card P1" at bounding box center [106, 219] width 107 height 12
type input "**********"
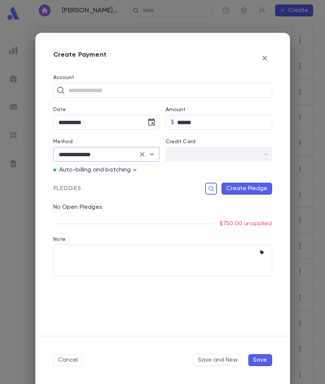
click at [135, 171] on icon "button" at bounding box center [134, 170] width 3 height 2
click at [143, 181] on p "Enter Manual Billing Instead" at bounding box center [177, 183] width 77 height 7
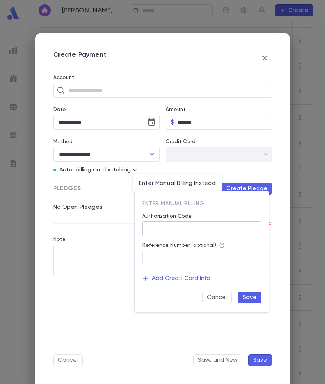
click at [179, 227] on input "Authorization Code" at bounding box center [201, 229] width 119 height 15
type input "**"
click at [242, 293] on button "Save" at bounding box center [250, 298] width 24 height 12
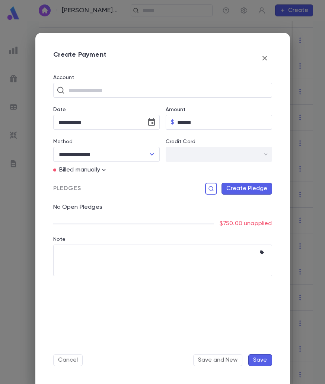
click at [246, 193] on button "Create Pledge" at bounding box center [247, 189] width 51 height 12
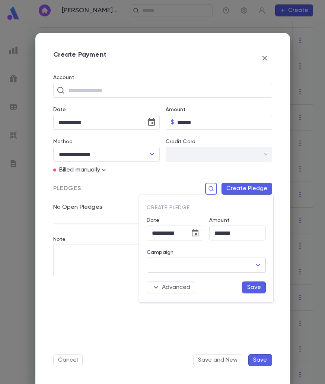
click at [232, 258] on input "Campaign" at bounding box center [200, 265] width 101 height 14
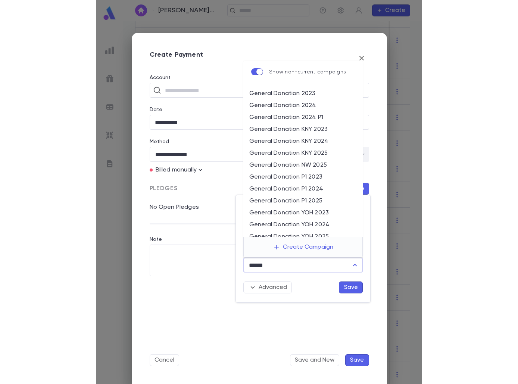
scroll to position [260, 0]
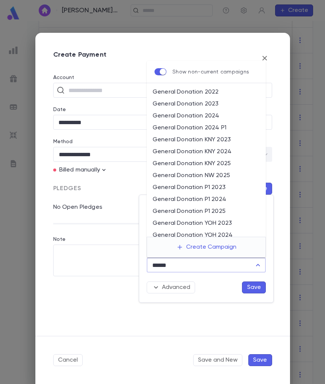
click at [213, 198] on li "General Donation P1 2024" at bounding box center [206, 200] width 119 height 12
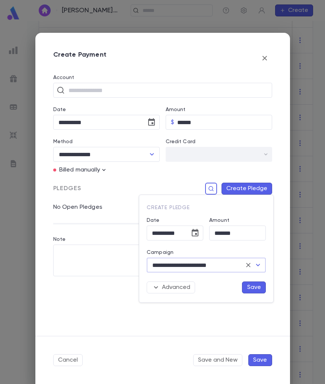
type input "**********"
click at [253, 286] on button "Save" at bounding box center [254, 287] width 24 height 12
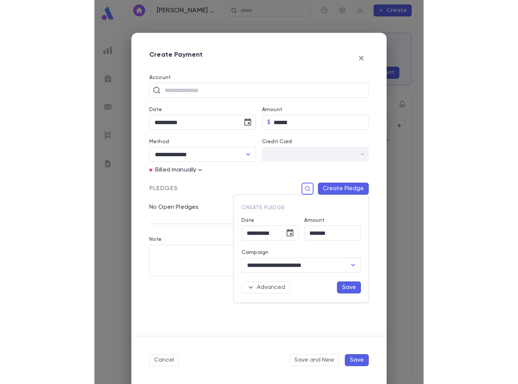
scroll to position [0, 0]
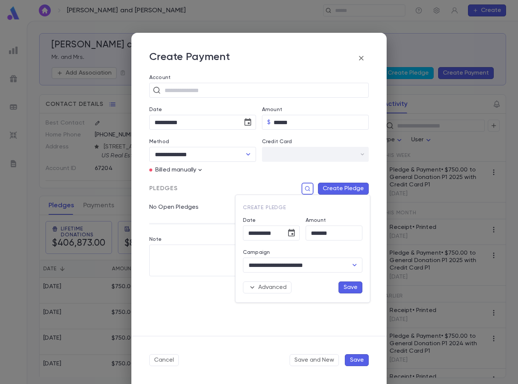
click at [357, 288] on button "Save" at bounding box center [350, 287] width 24 height 12
click at [292, 312] on div at bounding box center [259, 192] width 518 height 384
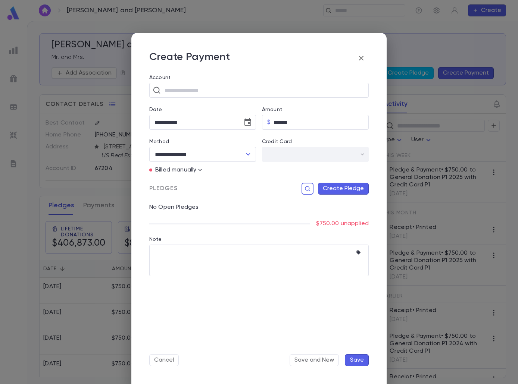
click at [355, 357] on button "Save" at bounding box center [357, 360] width 24 height 12
click at [358, 358] on button "Save" at bounding box center [357, 360] width 24 height 12
click at [361, 53] on button "button" at bounding box center [360, 58] width 15 height 15
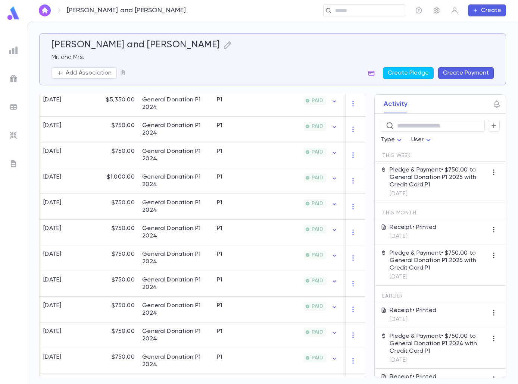
scroll to position [373, 0]
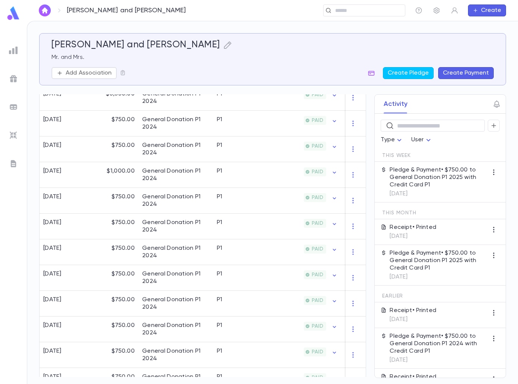
click at [472, 72] on button "Create Payment" at bounding box center [466, 73] width 56 height 12
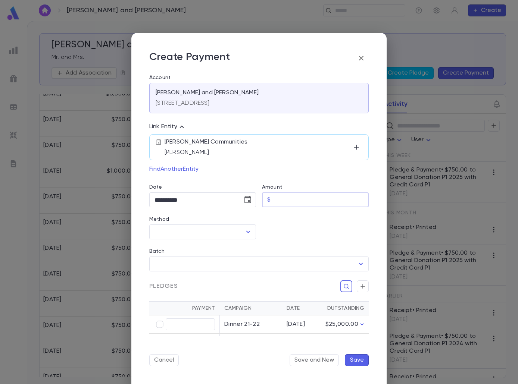
click at [276, 200] on input "Amount" at bounding box center [320, 200] width 95 height 15
type input "******"
click at [247, 198] on icon "Choose date, selected date is Sep 9, 2025" at bounding box center [247, 199] width 7 height 7
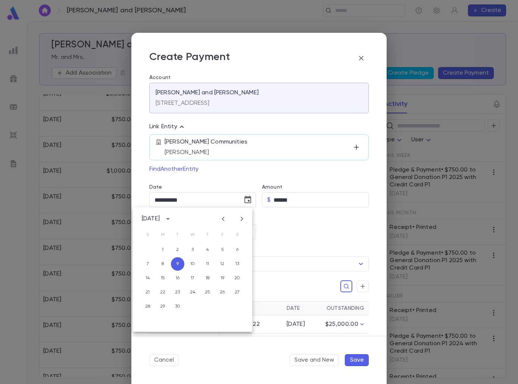
click at [223, 212] on div "September 2025 S M T W T F S 1 2 3 4 5 6 7 8 9 10 11 12 13 14 15 16 17 18 19 20…" at bounding box center [192, 269] width 119 height 125
click at [223, 217] on icon "Previous month" at bounding box center [222, 219] width 3 height 4
click at [163, 305] on button "30" at bounding box center [162, 306] width 13 height 13
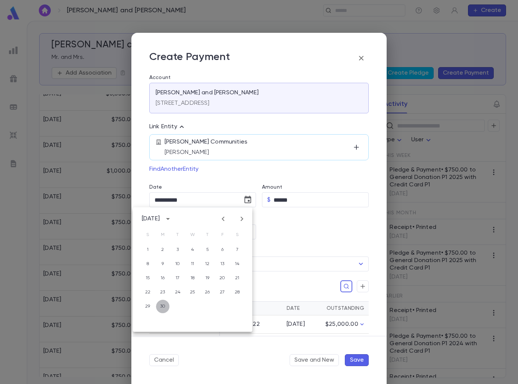
type input "**********"
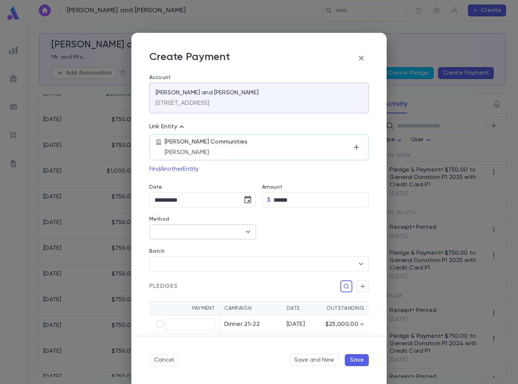
click at [243, 232] on icon "Open" at bounding box center [247, 231] width 9 height 9
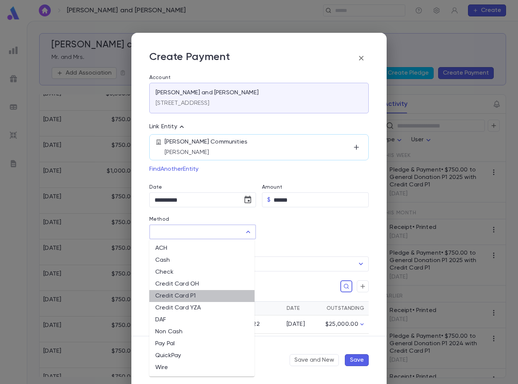
click at [170, 299] on li "Credit Card P1" at bounding box center [201, 296] width 105 height 12
type input "**********"
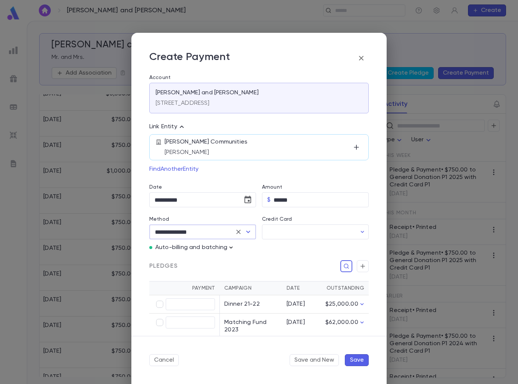
click at [229, 246] on icon "button" at bounding box center [230, 247] width 7 height 7
click at [245, 262] on p "Enter Manual Billing Instead" at bounding box center [273, 260] width 77 height 7
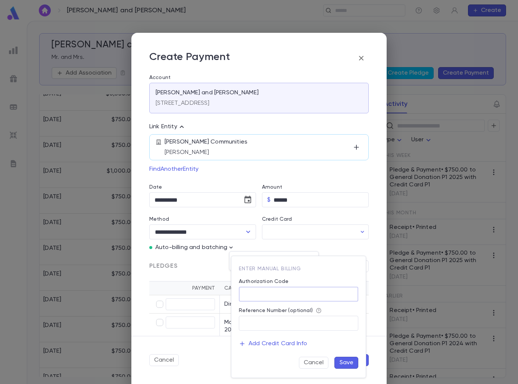
click at [279, 299] on input "Authorization Code" at bounding box center [298, 294] width 119 height 15
type input "**"
click at [338, 361] on button "Save" at bounding box center [346, 363] width 24 height 12
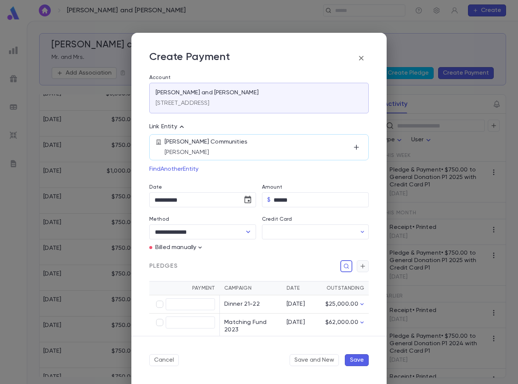
click at [360, 269] on icon "button" at bounding box center [362, 265] width 7 height 7
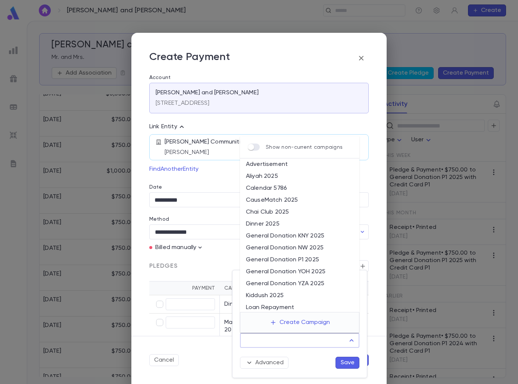
click at [315, 337] on input "Campaign" at bounding box center [293, 340] width 101 height 14
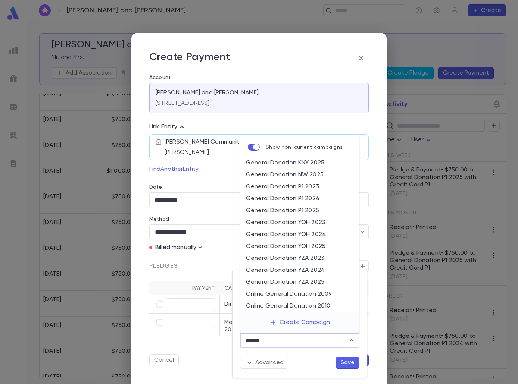
scroll to position [371, 0]
click at [316, 166] on li "General Donation P1 2024" at bounding box center [299, 163] width 119 height 12
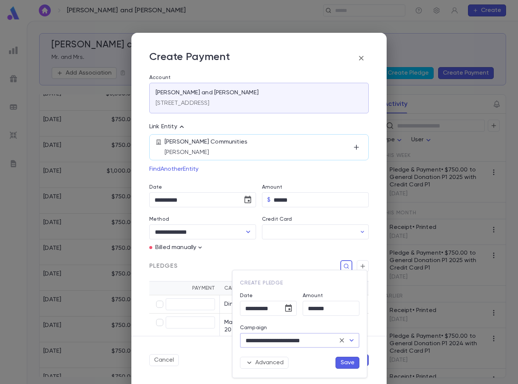
type input "**********"
click at [349, 362] on button "Save" at bounding box center [347, 363] width 24 height 12
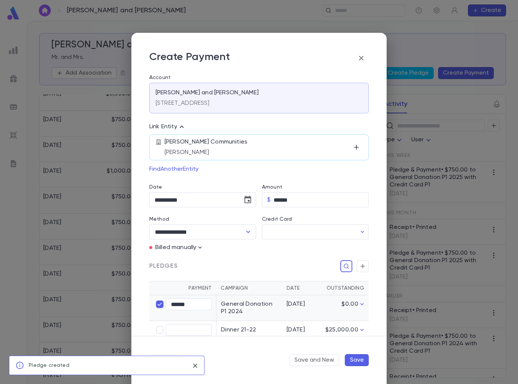
click at [352, 363] on button "Save" at bounding box center [357, 360] width 24 height 12
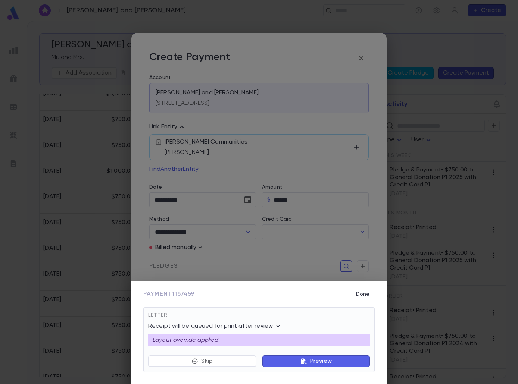
click at [352, 363] on button "Preview" at bounding box center [315, 361] width 107 height 12
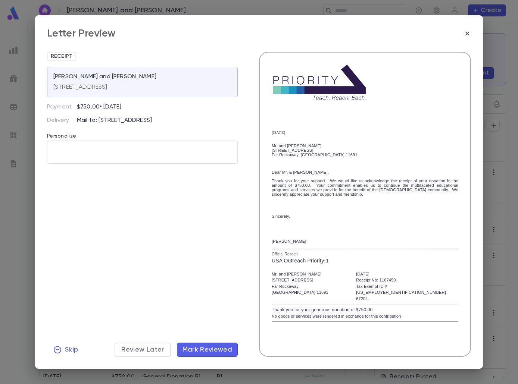
click at [210, 343] on button "Mark Reviewed" at bounding box center [207, 350] width 61 height 14
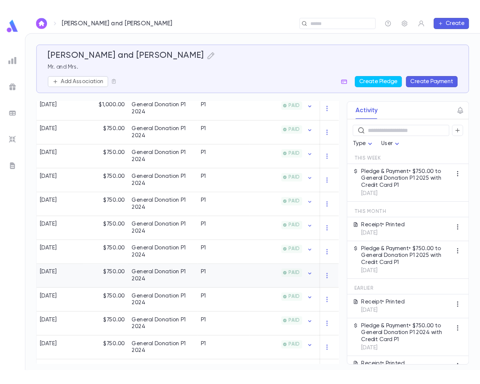
scroll to position [447, 0]
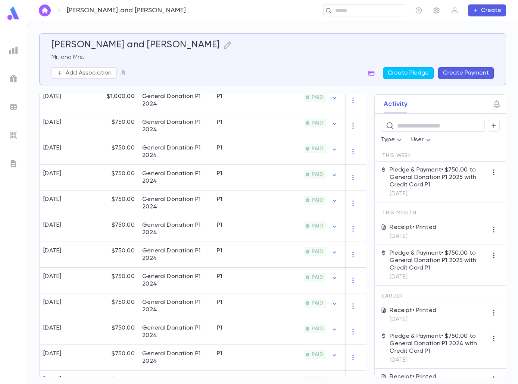
click at [472, 71] on button "Create Payment" at bounding box center [466, 73] width 56 height 12
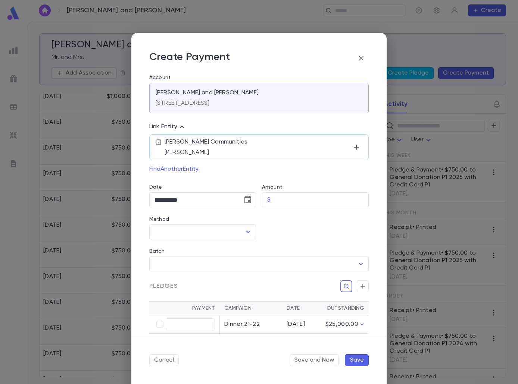
click at [285, 212] on div at bounding box center [312, 223] width 113 height 32
click at [285, 205] on input "Amount" at bounding box center [320, 200] width 95 height 15
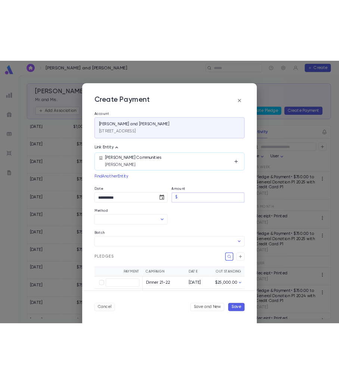
scroll to position [479, 0]
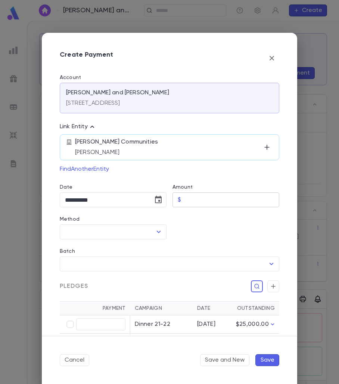
click at [184, 194] on input "Amount" at bounding box center [231, 200] width 95 height 15
type input "******"
click at [160, 198] on icon "Choose date, selected date is Sep 9, 2025" at bounding box center [158, 199] width 9 height 9
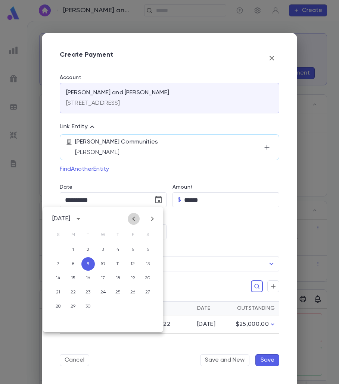
click at [133, 220] on icon "Previous month" at bounding box center [133, 219] width 3 height 4
click at [74, 290] on button "19" at bounding box center [72, 292] width 13 height 13
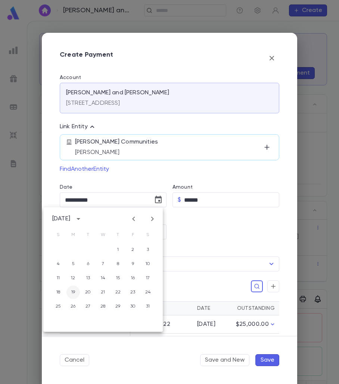
type input "**********"
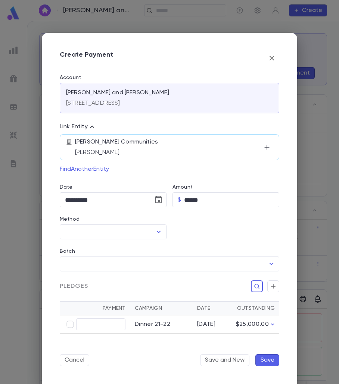
click at [141, 224] on div "Method" at bounding box center [113, 220] width 107 height 8
click at [143, 231] on input "Method" at bounding box center [107, 232] width 89 height 14
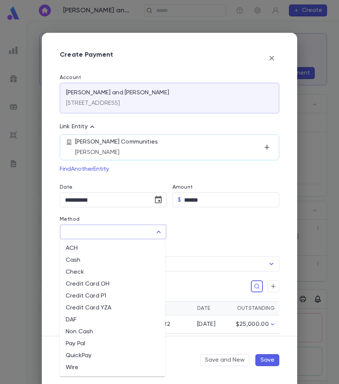
click at [90, 296] on li "Credit Card P1" at bounding box center [112, 296] width 105 height 12
type input "**********"
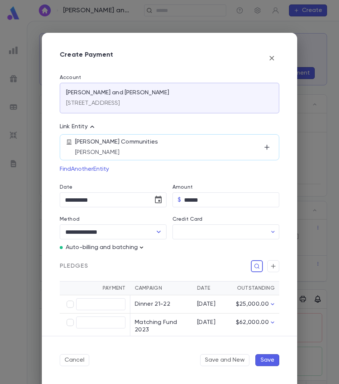
click at [142, 248] on icon "button" at bounding box center [141, 247] width 3 height 2
click at [159, 267] on button "Enter Manual Billing Instead" at bounding box center [184, 261] width 89 height 14
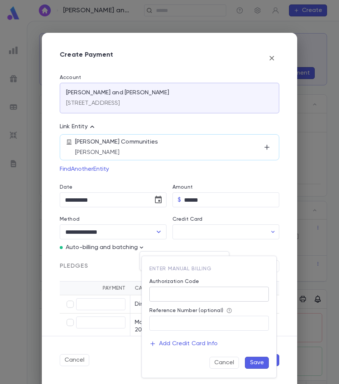
click at [186, 298] on input "Authorization Code" at bounding box center [208, 294] width 119 height 15
type input "**"
click at [263, 364] on button "Save" at bounding box center [257, 363] width 24 height 12
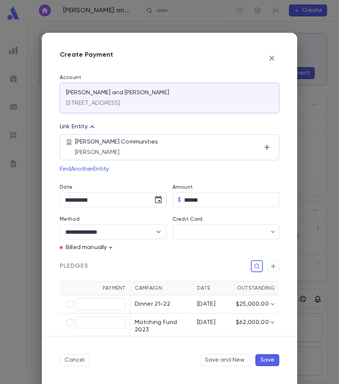
click at [271, 274] on div "Payment Campaign Date Outstanding ​ Dinner 21-22 5/18/22 $25,000.00 ​ Matching …" at bounding box center [166, 305] width 225 height 67
click at [270, 263] on icon "button" at bounding box center [273, 265] width 7 height 7
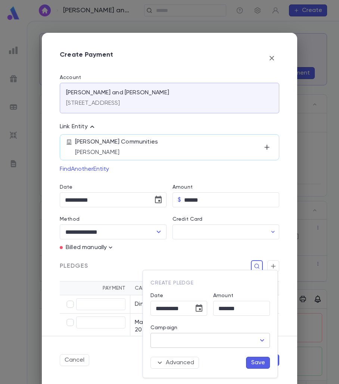
click at [235, 339] on input "Campaign" at bounding box center [204, 340] width 101 height 14
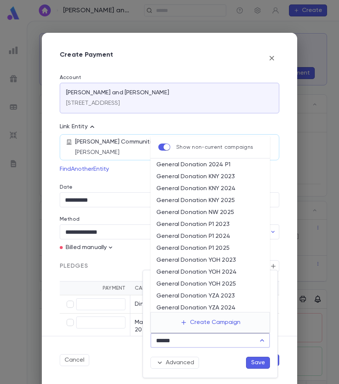
scroll to position [298, 0]
click at [214, 238] on li "General Donation P1 2024" at bounding box center [209, 236] width 119 height 12
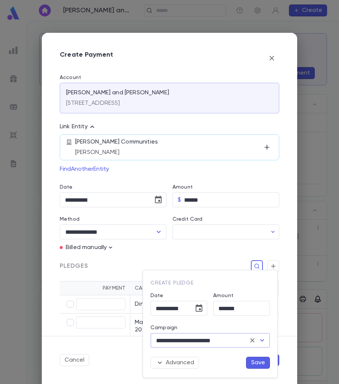
click at [228, 344] on input "**********" at bounding box center [200, 340] width 92 height 14
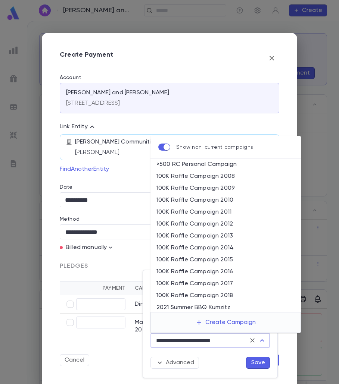
scroll to position [2255, 0]
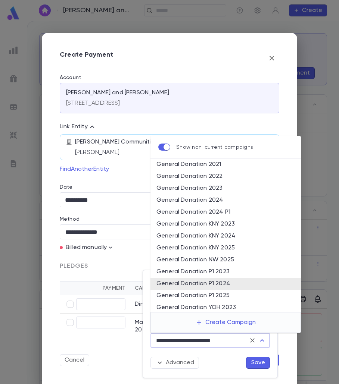
type input "**********"
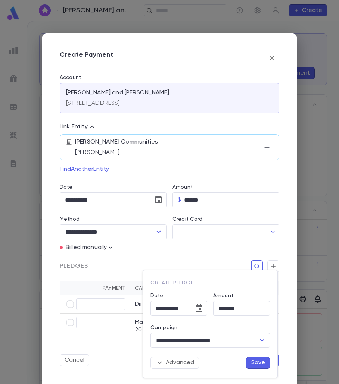
click at [233, 360] on div "Advanced Save" at bounding box center [206, 358] width 125 height 21
click at [258, 362] on button "Save" at bounding box center [258, 363] width 24 height 12
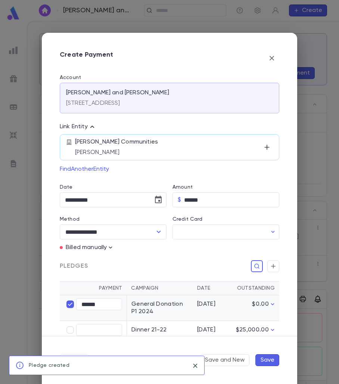
click at [268, 359] on button "Save" at bounding box center [267, 360] width 24 height 12
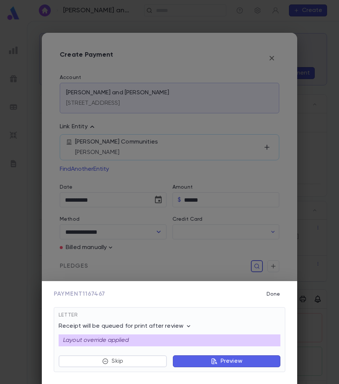
click at [268, 359] on button "Preview" at bounding box center [226, 361] width 107 height 12
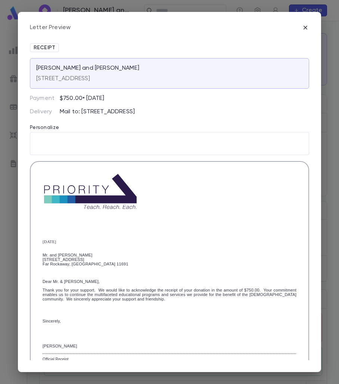
scroll to position [116, 0]
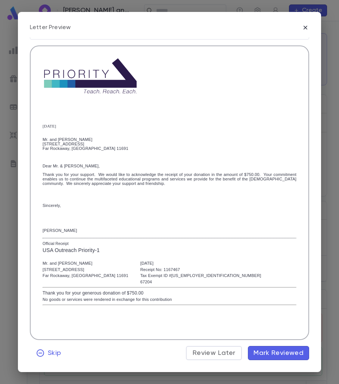
click at [265, 353] on span "Mark Reviewed" at bounding box center [278, 353] width 50 height 8
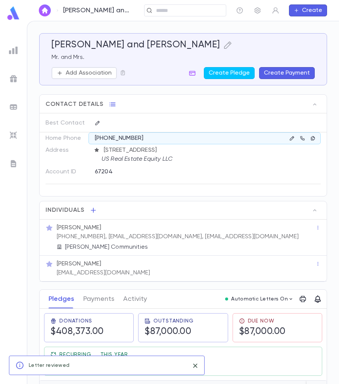
click at [274, 76] on button "Create Payment" at bounding box center [287, 73] width 56 height 12
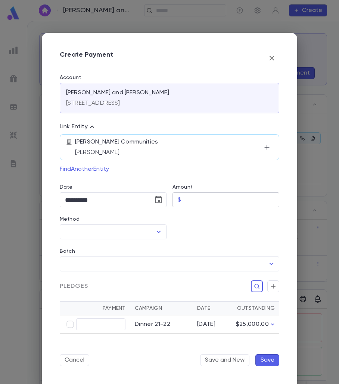
click at [199, 202] on input "Amount" at bounding box center [231, 200] width 95 height 15
type input "******"
click at [151, 199] on button "Choose date, selected date is Sep 9, 2025" at bounding box center [158, 199] width 15 height 15
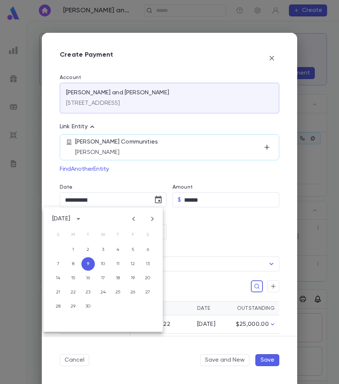
click at [135, 215] on icon "Previous month" at bounding box center [133, 218] width 9 height 9
click at [74, 276] on button "12" at bounding box center [72, 277] width 13 height 13
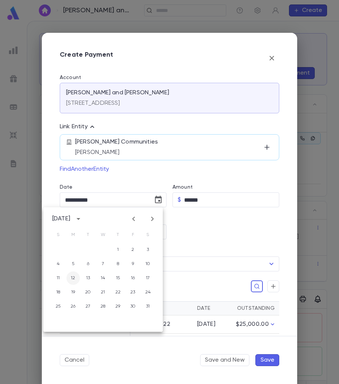
type input "**********"
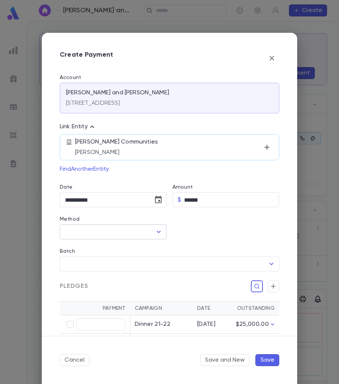
click at [153, 228] on div at bounding box center [158, 232] width 10 height 10
click at [155, 232] on icon "Open" at bounding box center [158, 231] width 9 height 9
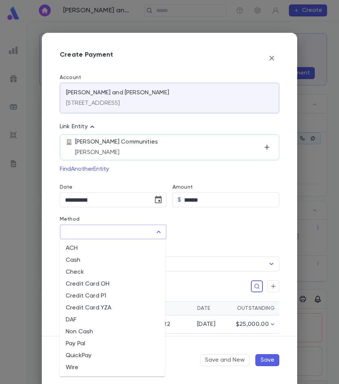
click at [103, 295] on li "Credit Card P1" at bounding box center [112, 296] width 105 height 12
type input "**********"
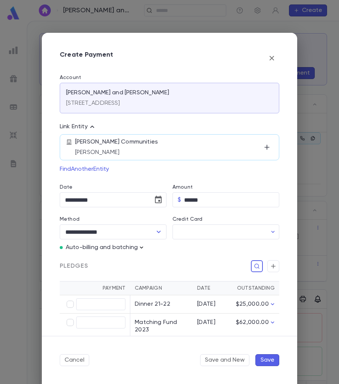
click at [139, 249] on icon "button" at bounding box center [141, 247] width 7 height 7
click at [148, 260] on p "Enter Manual Billing Instead" at bounding box center [184, 260] width 77 height 7
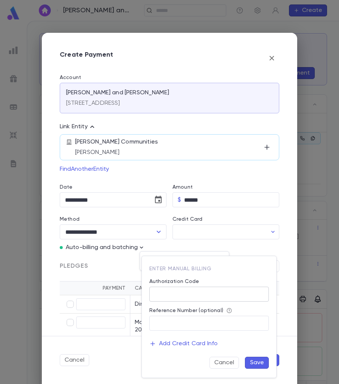
click at [167, 292] on input "Authorization Code" at bounding box center [208, 294] width 119 height 15
type input "**"
click at [258, 359] on button "Save" at bounding box center [257, 363] width 24 height 12
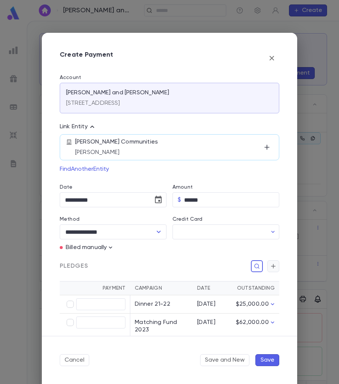
click at [275, 265] on button "button" at bounding box center [273, 266] width 12 height 12
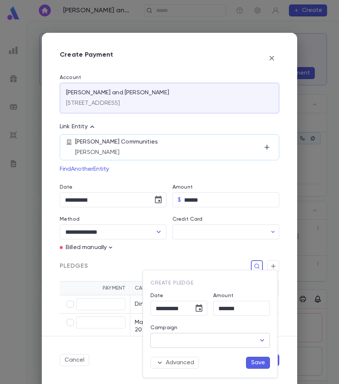
click at [248, 334] on input "Campaign" at bounding box center [204, 340] width 101 height 14
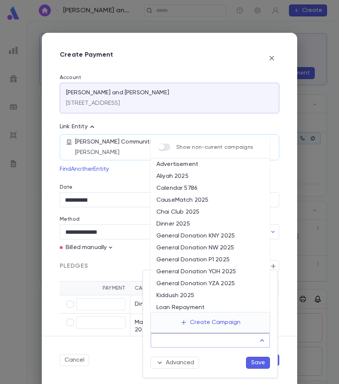
paste input "**********"
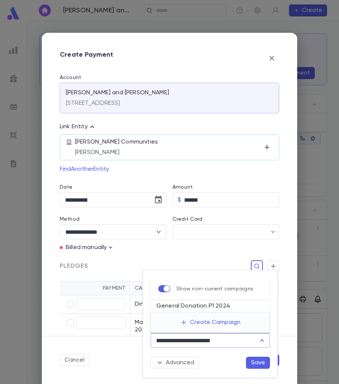
click at [207, 303] on li "General Donation P1 2024" at bounding box center [209, 306] width 119 height 12
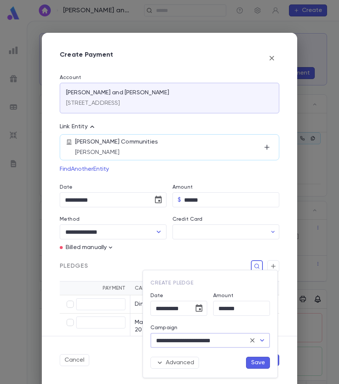
type input "**********"
click at [257, 363] on button "Save" at bounding box center [258, 363] width 24 height 12
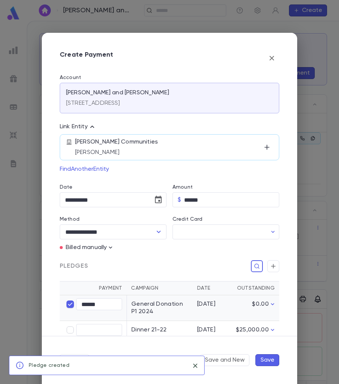
click at [265, 362] on button "Save" at bounding box center [267, 360] width 24 height 12
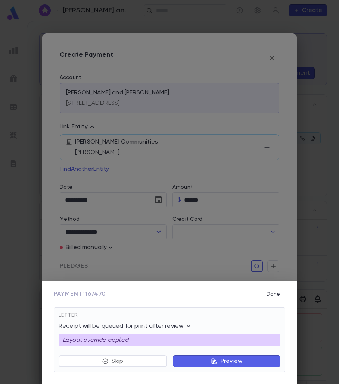
click at [265, 360] on button "Preview" at bounding box center [226, 361] width 107 height 12
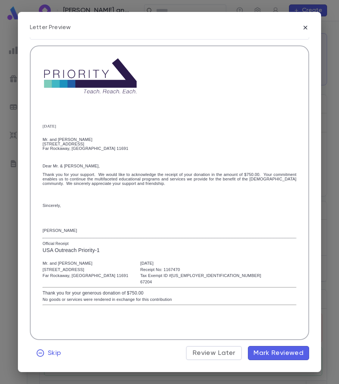
click at [250, 352] on button "Mark Reviewed" at bounding box center [278, 353] width 61 height 14
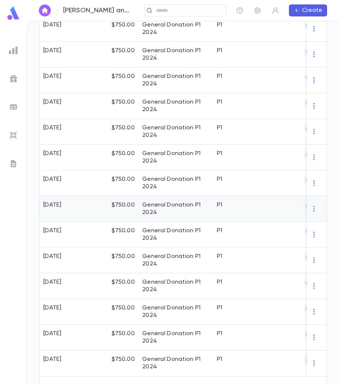
scroll to position [680, 0]
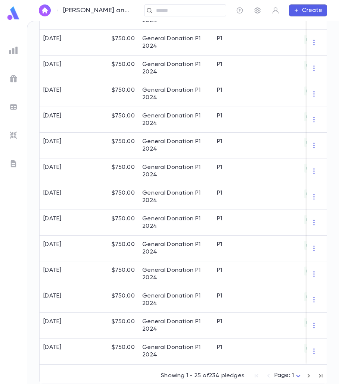
click at [304, 375] on icon "button" at bounding box center [308, 375] width 8 height 9
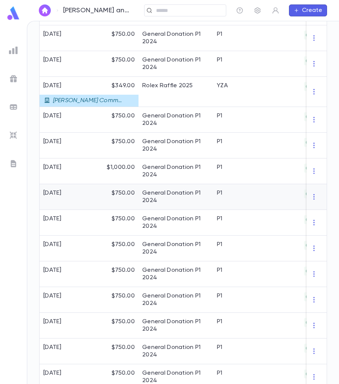
scroll to position [456, 0]
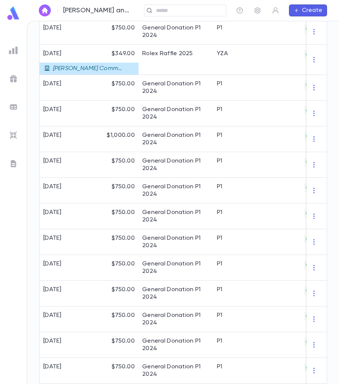
click at [301, 15] on button "Create" at bounding box center [308, 10] width 38 height 12
click at [304, 50] on li "Payment" at bounding box center [310, 49] width 38 height 12
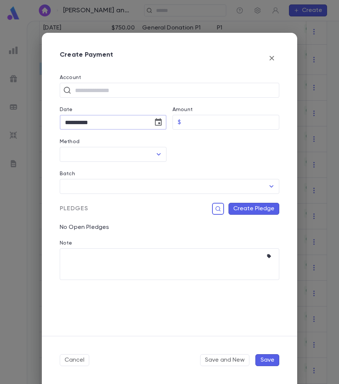
click at [69, 124] on input "**********" at bounding box center [104, 122] width 88 height 15
drag, startPoint x: 81, startPoint y: 120, endPoint x: 77, endPoint y: 120, distance: 4.5
click at [77, 120] on input "**********" at bounding box center [104, 122] width 88 height 15
type input "**********"
click at [206, 123] on input "Amount" at bounding box center [231, 122] width 95 height 15
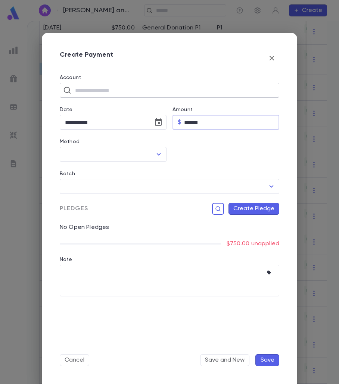
type input "******"
click at [142, 93] on input "text" at bounding box center [174, 90] width 203 height 14
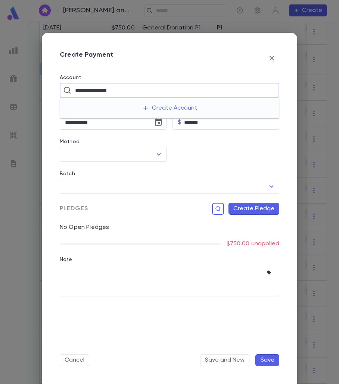
type input "**********"
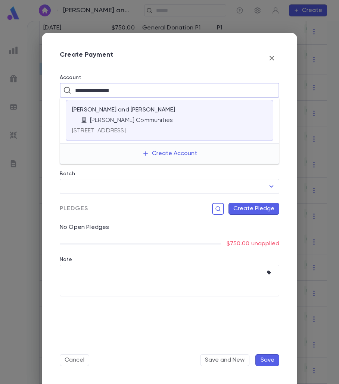
click at [149, 107] on p "[PERSON_NAME] and [PERSON_NAME]" at bounding box center [123, 109] width 103 height 7
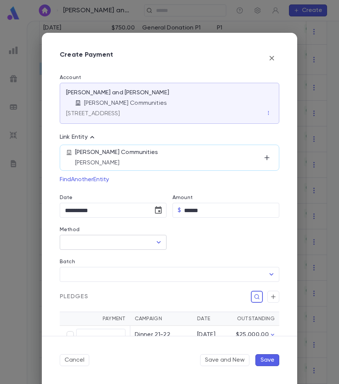
click at [135, 245] on input "Method" at bounding box center [107, 242] width 89 height 14
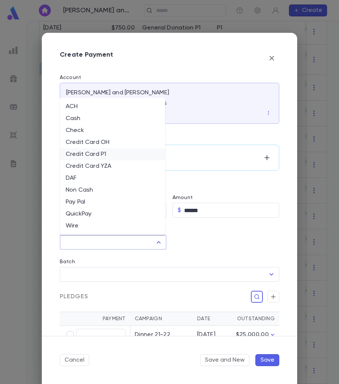
click at [101, 158] on li "Credit Card P1" at bounding box center [112, 154] width 105 height 12
type input "**********"
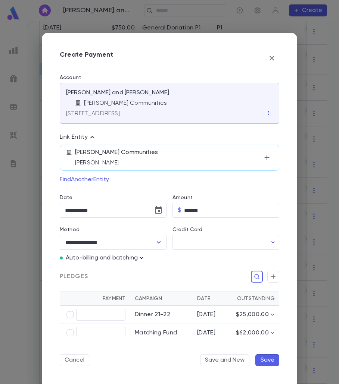
click at [142, 260] on icon "button" at bounding box center [141, 257] width 7 height 7
click at [151, 269] on p "Enter Manual Billing Instead" at bounding box center [184, 271] width 77 height 7
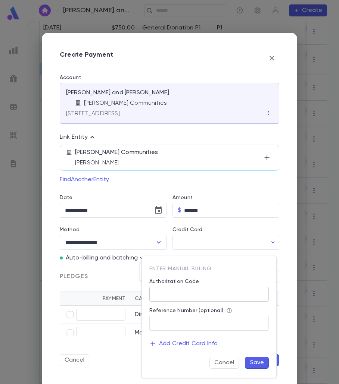
click at [160, 292] on input "Authorization Code" at bounding box center [208, 294] width 119 height 15
type input "**"
drag, startPoint x: 253, startPoint y: 364, endPoint x: 252, endPoint y: 322, distance: 41.4
click at [253, 364] on button "Save" at bounding box center [257, 363] width 24 height 12
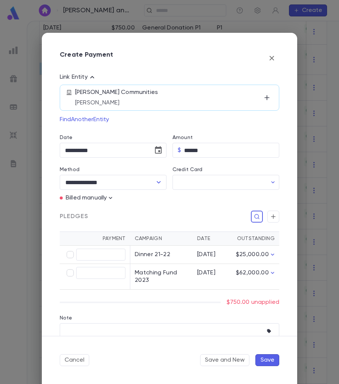
scroll to position [88, 0]
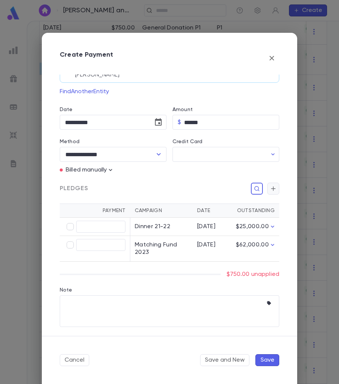
click at [270, 188] on icon "button" at bounding box center [273, 188] width 7 height 7
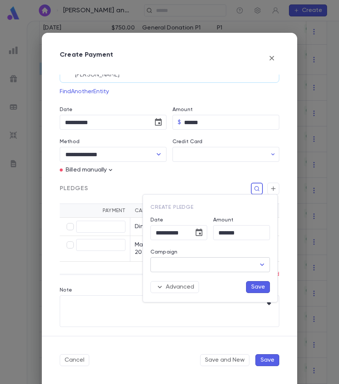
click at [235, 270] on input "Campaign" at bounding box center [204, 265] width 101 height 14
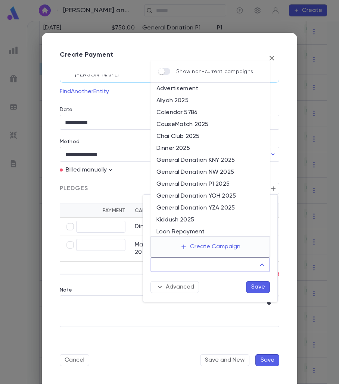
paste input "**********"
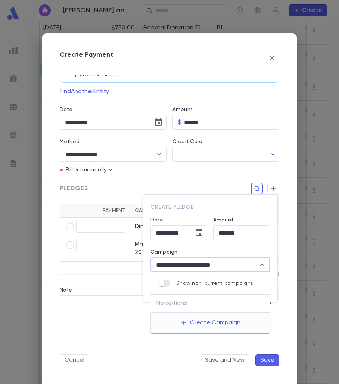
type input "**********"
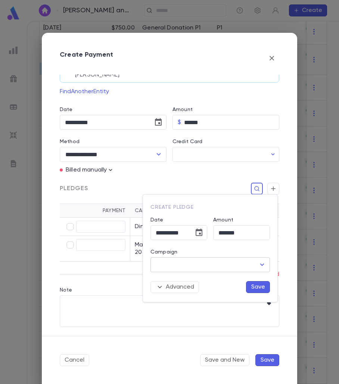
click at [214, 266] on input "Campaign" at bounding box center [204, 265] width 101 height 14
click at [176, 268] on input "Campaign" at bounding box center [204, 265] width 101 height 14
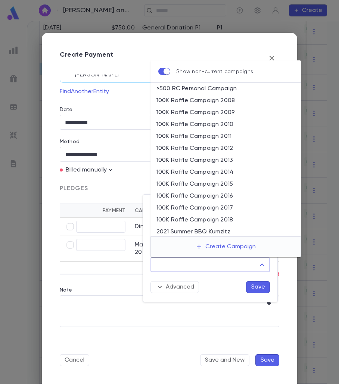
paste input "**********"
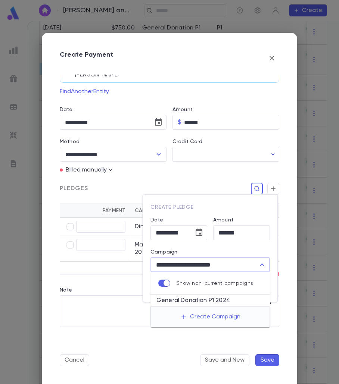
click at [208, 302] on li "General Donation P1 2024" at bounding box center [209, 301] width 119 height 12
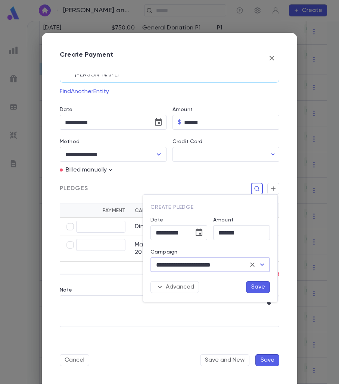
type input "**********"
click at [265, 286] on button "Save" at bounding box center [258, 287] width 24 height 12
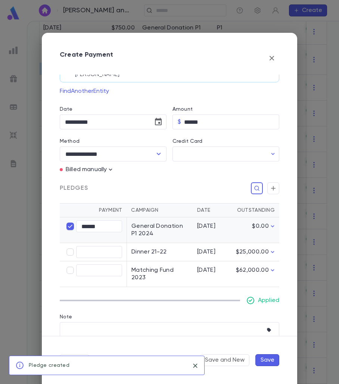
click at [267, 358] on button "Save" at bounding box center [267, 360] width 24 height 12
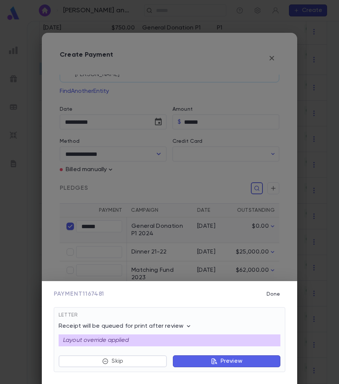
click at [230, 364] on p "Preview" at bounding box center [231, 361] width 22 height 7
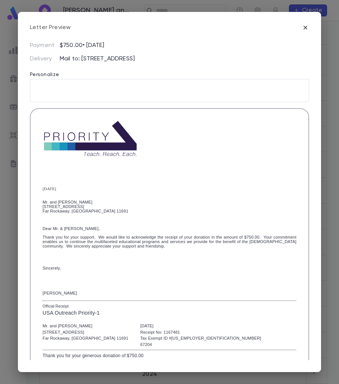
scroll to position [116, 0]
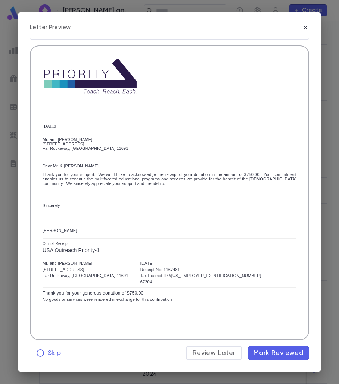
click at [268, 358] on button "Mark Reviewed" at bounding box center [278, 353] width 61 height 14
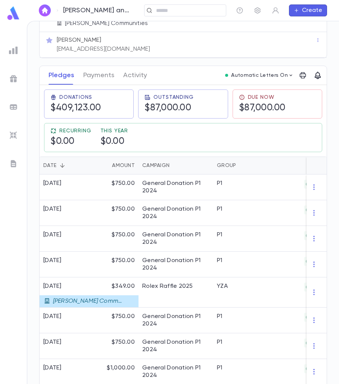
scroll to position [75, 0]
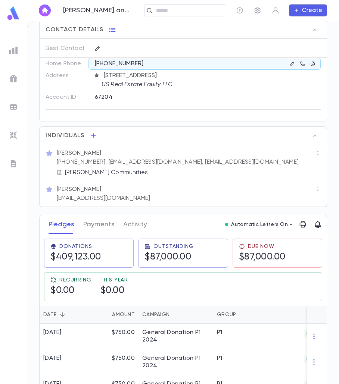
click at [115, 223] on div "Pledges Payments Activity" at bounding box center [97, 224] width 107 height 19
click at [108, 227] on button "Payments" at bounding box center [98, 224] width 31 height 19
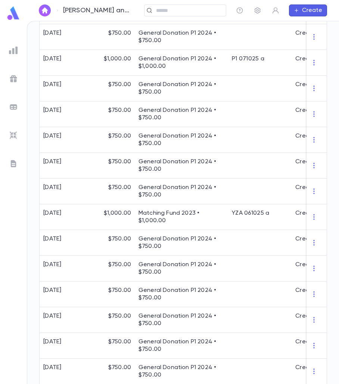
scroll to position [647, 0]
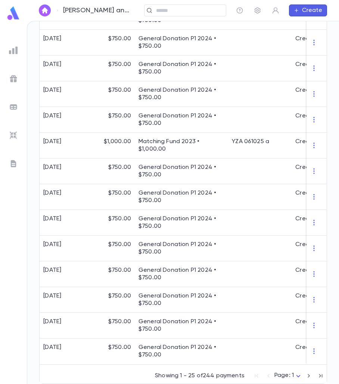
click at [304, 374] on icon "button" at bounding box center [308, 375] width 8 height 9
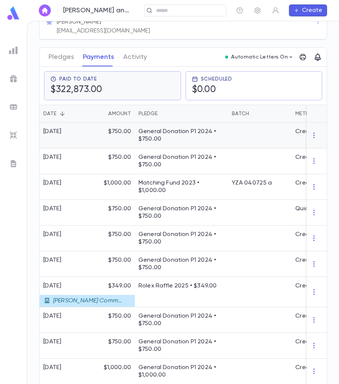
scroll to position [125, 0]
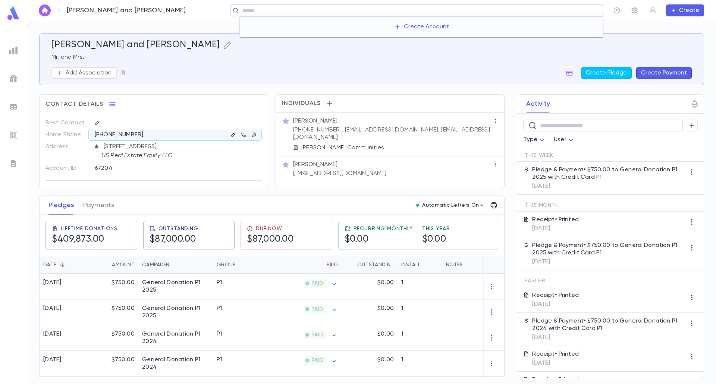
click at [338, 8] on input "text" at bounding box center [420, 10] width 360 height 7
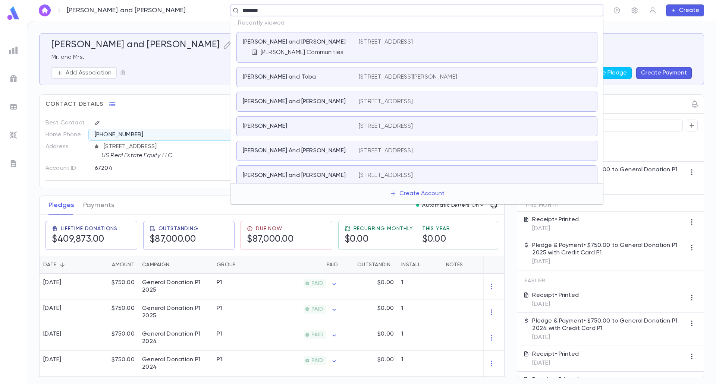
type input "*********"
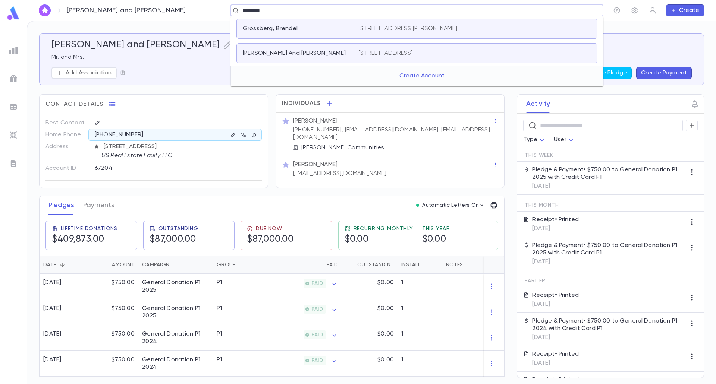
click at [338, 54] on p "[STREET_ADDRESS]" at bounding box center [386, 53] width 54 height 7
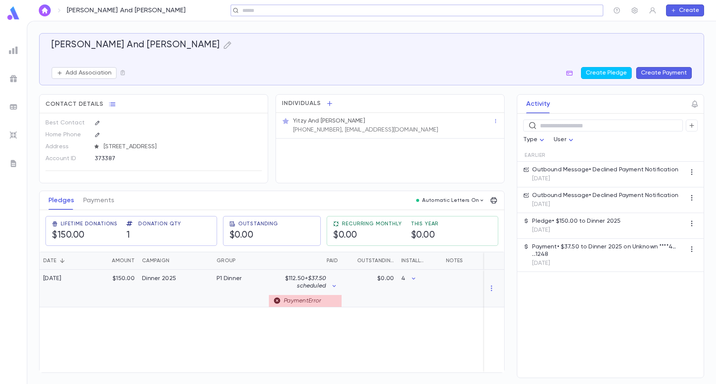
click at [232, 287] on div "P1 Dinner" at bounding box center [241, 289] width 56 height 38
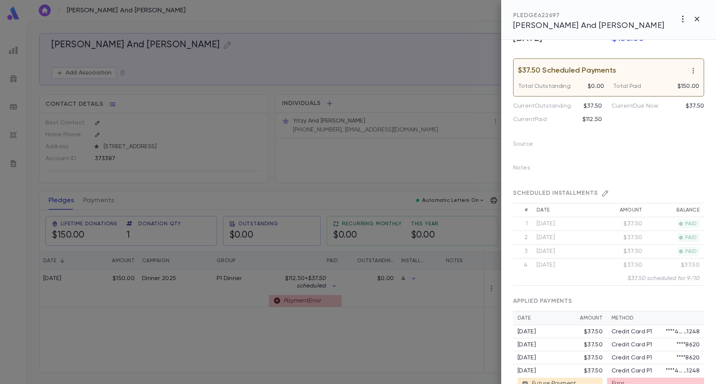
scroll to position [121, 0]
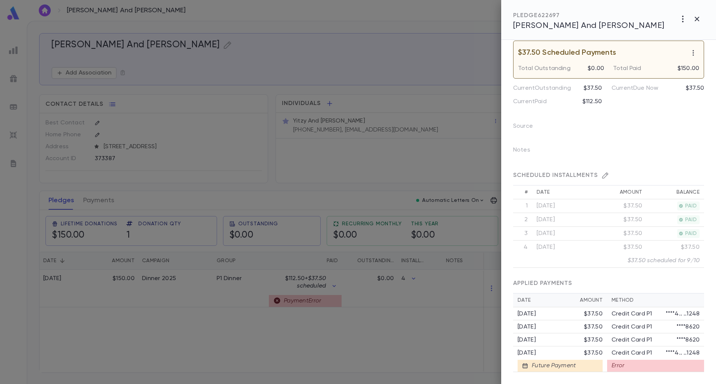
click at [338, 350] on p "Credit Card P1" at bounding box center [629, 353] width 45 height 7
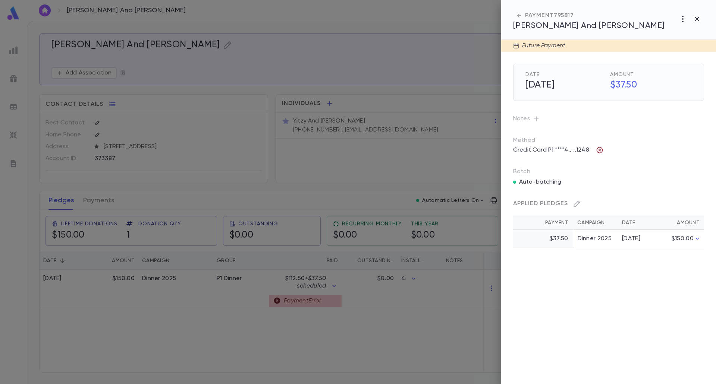
click at [338, 148] on icon "button" at bounding box center [599, 150] width 7 height 7
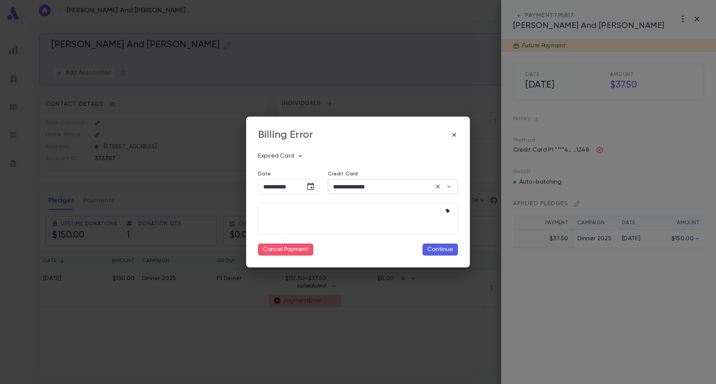
click at [338, 191] on input "**********" at bounding box center [380, 187] width 105 height 15
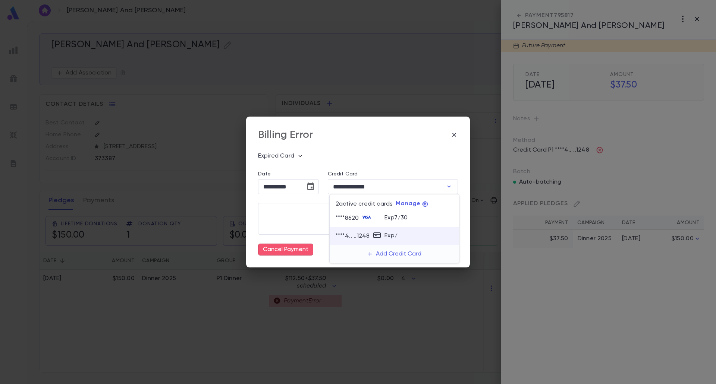
click at [338, 218] on p "Exp 7 / 30" at bounding box center [395, 217] width 23 height 7
type input "********"
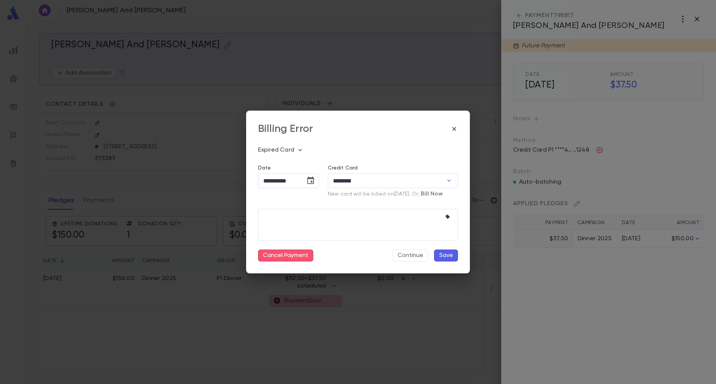
click at [338, 257] on button "Save" at bounding box center [446, 256] width 24 height 12
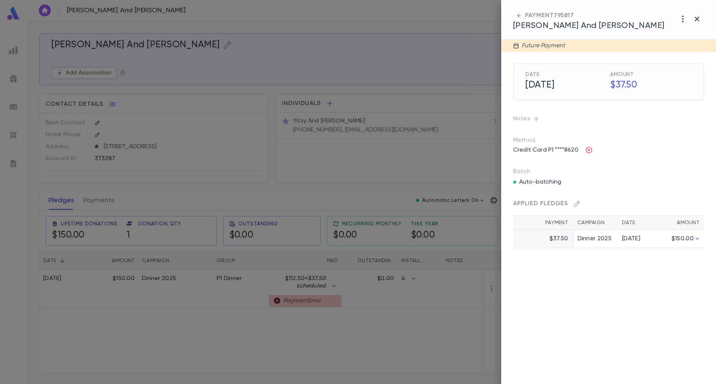
click at [338, 149] on p "Credit Card P1 ****8620" at bounding box center [546, 150] width 74 height 12
click at [338, 150] on icon "button" at bounding box center [588, 150] width 7 height 7
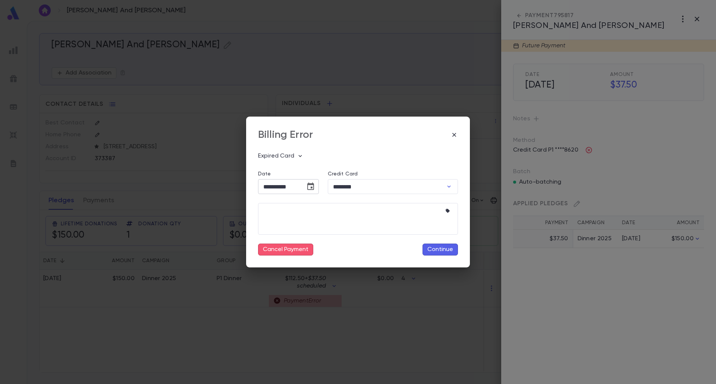
click at [310, 185] on icon "Choose date, selected date is Sep 10, 2025" at bounding box center [310, 186] width 7 height 7
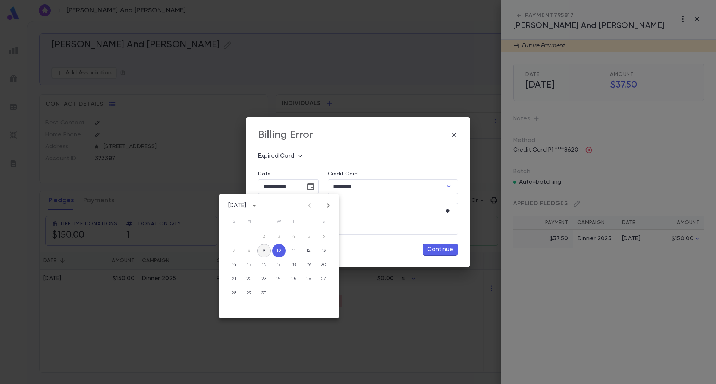
click at [265, 252] on button "9" at bounding box center [263, 250] width 13 height 13
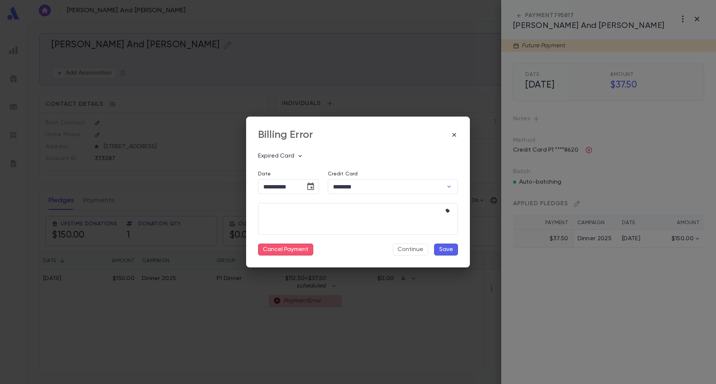
click at [338, 249] on button "Save" at bounding box center [446, 250] width 24 height 12
type input "**********"
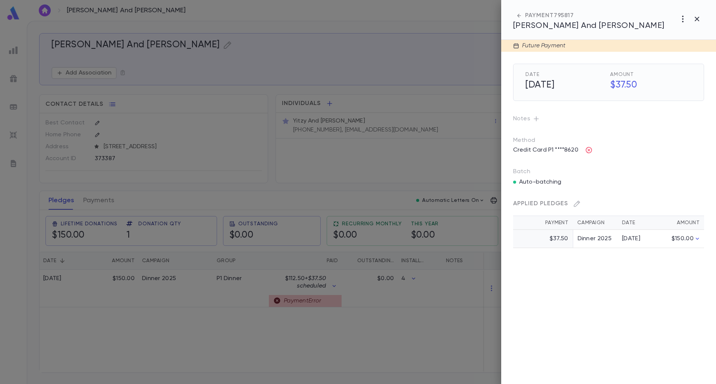
click at [338, 15] on icon "button" at bounding box center [518, 15] width 7 height 7
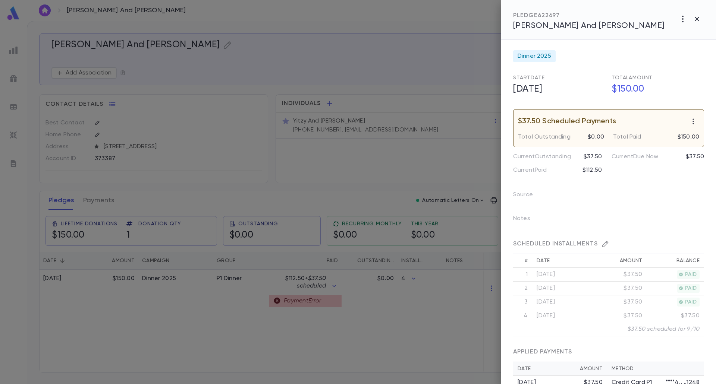
scroll to position [121, 0]
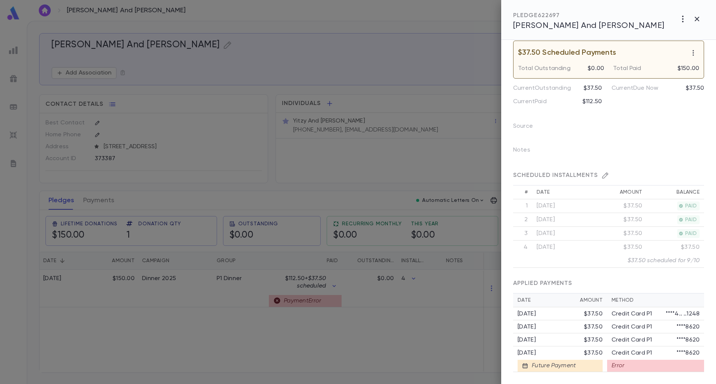
click at [338, 350] on p "Credit Card P1" at bounding box center [629, 353] width 45 height 7
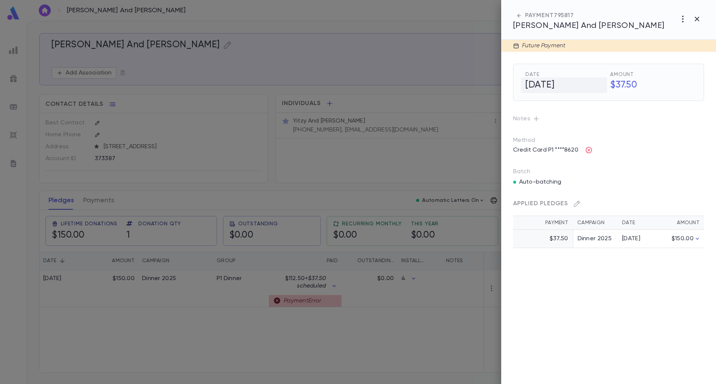
click at [338, 85] on h5 "[DATE]" at bounding box center [564, 86] width 86 height 16
click at [338, 87] on button "Choose date, selected date is Sep 10, 2025" at bounding box center [598, 85] width 15 height 15
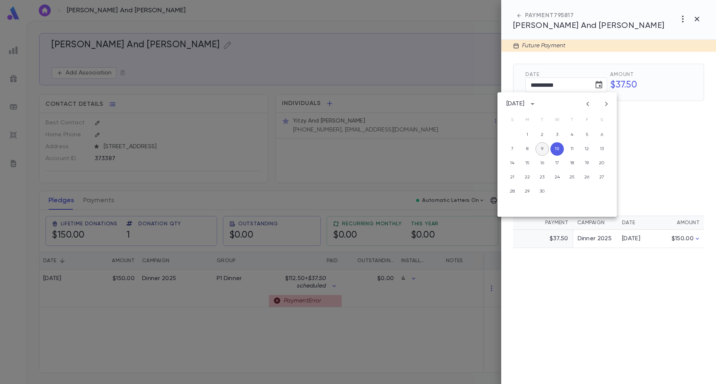
click at [338, 148] on button "9" at bounding box center [541, 148] width 13 height 13
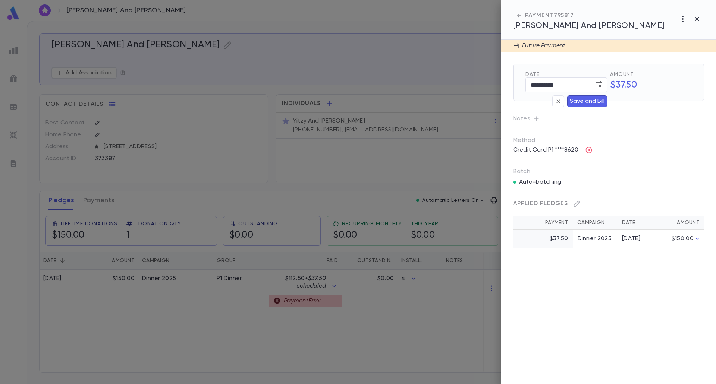
type input "**********"
click at [338, 100] on button "Save and Bill" at bounding box center [587, 101] width 40 height 12
click at [338, 103] on button "Save and Bill" at bounding box center [587, 101] width 40 height 12
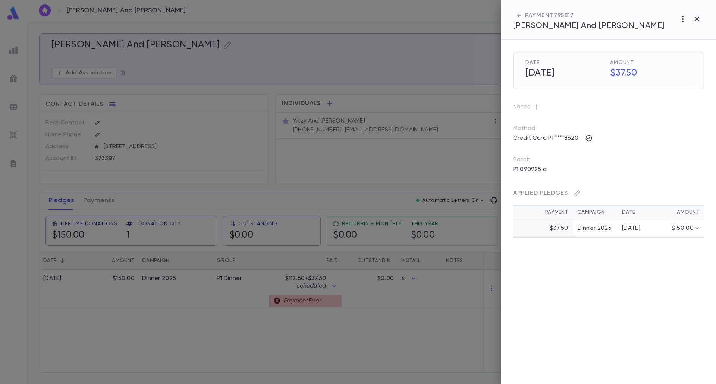
click at [314, 322] on div at bounding box center [358, 192] width 716 height 384
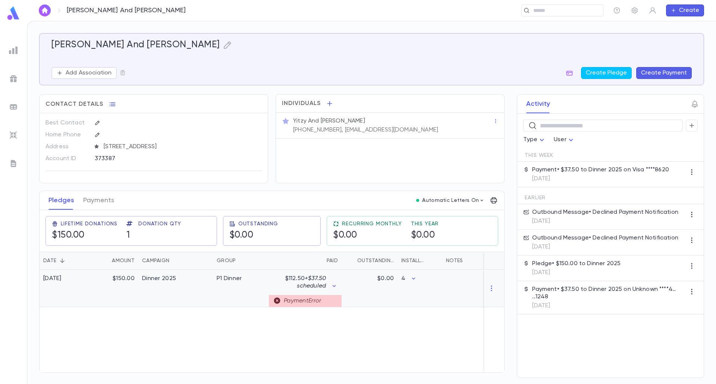
click at [238, 292] on div "P1 Dinner" at bounding box center [241, 289] width 56 height 38
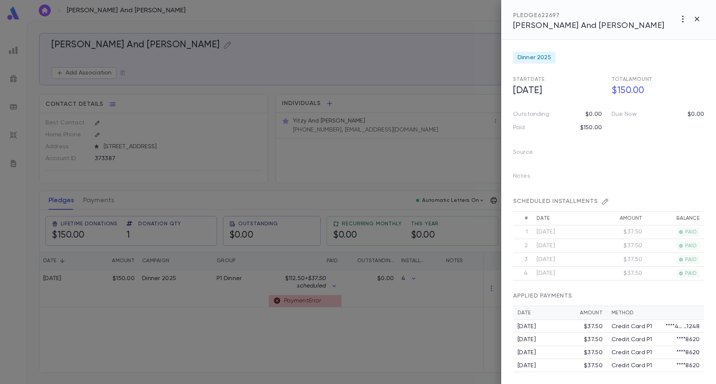
scroll to position [51, 0]
click at [338, 338] on div at bounding box center [358, 192] width 716 height 384
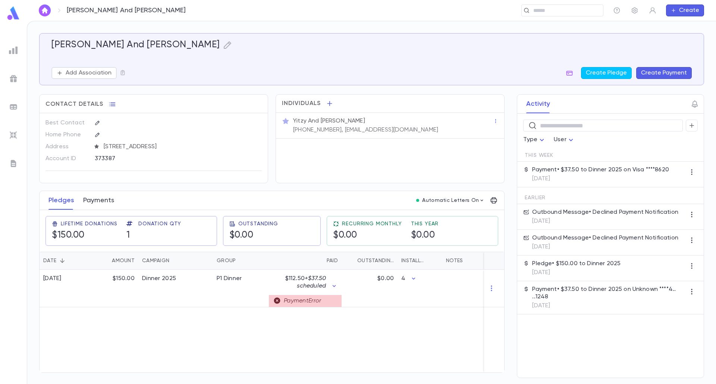
click at [96, 201] on button "Payments" at bounding box center [98, 200] width 31 height 19
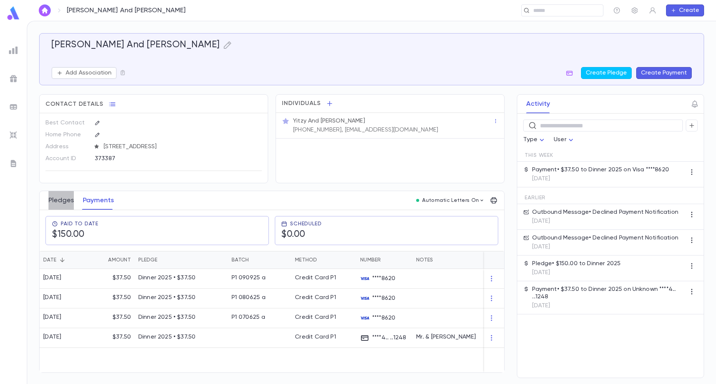
click at [57, 202] on button "Pledges" at bounding box center [60, 200] width 25 height 19
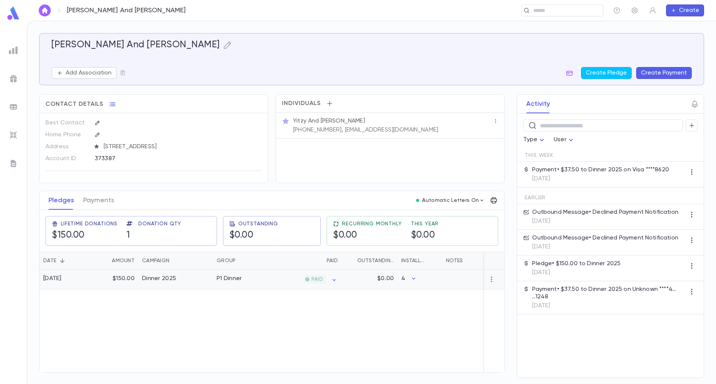
click at [276, 279] on div "PAID" at bounding box center [305, 280] width 73 height 20
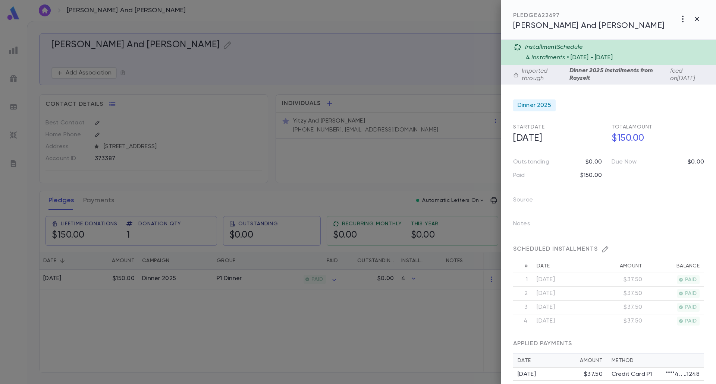
scroll to position [51, 0]
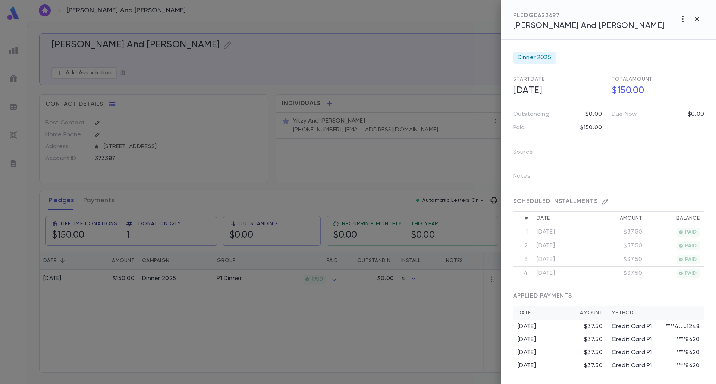
click at [338, 330] on div at bounding box center [358, 192] width 716 height 384
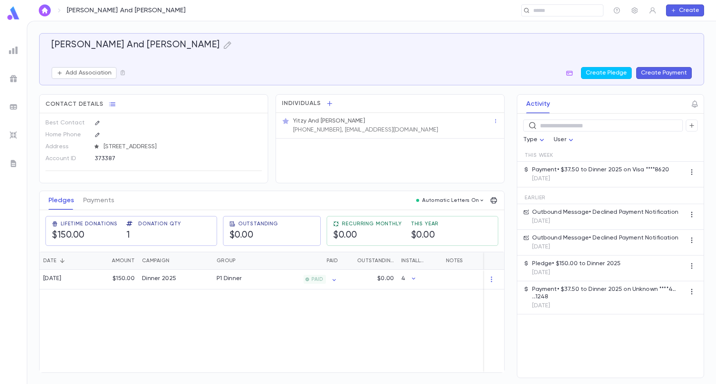
click at [43, 16] on div "[PERSON_NAME] And [PERSON_NAME] ​ Create" at bounding box center [371, 10] width 689 height 21
click at [48, 4] on link at bounding box center [45, 10] width 12 height 12
